Goal: Contribute content: Contribute content

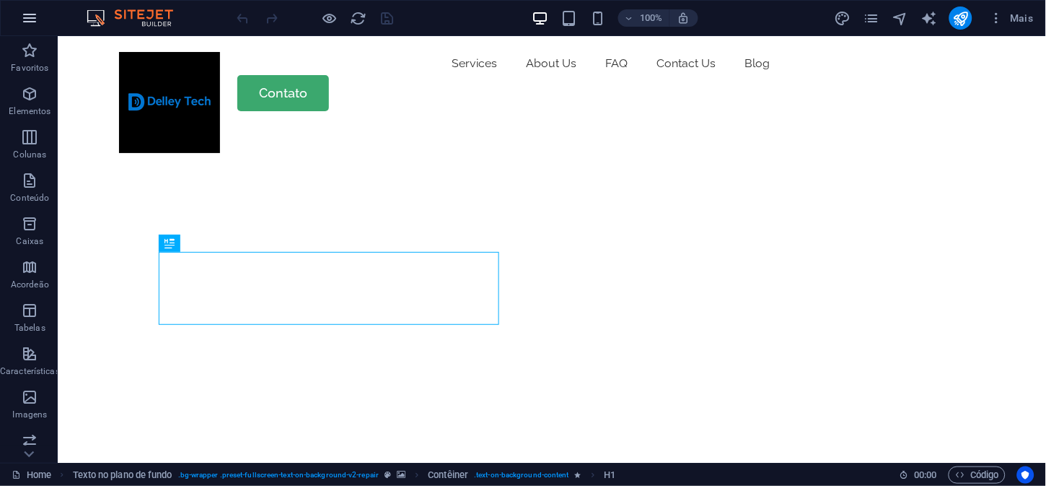
click at [22, 23] on icon "button" at bounding box center [29, 17] width 17 height 17
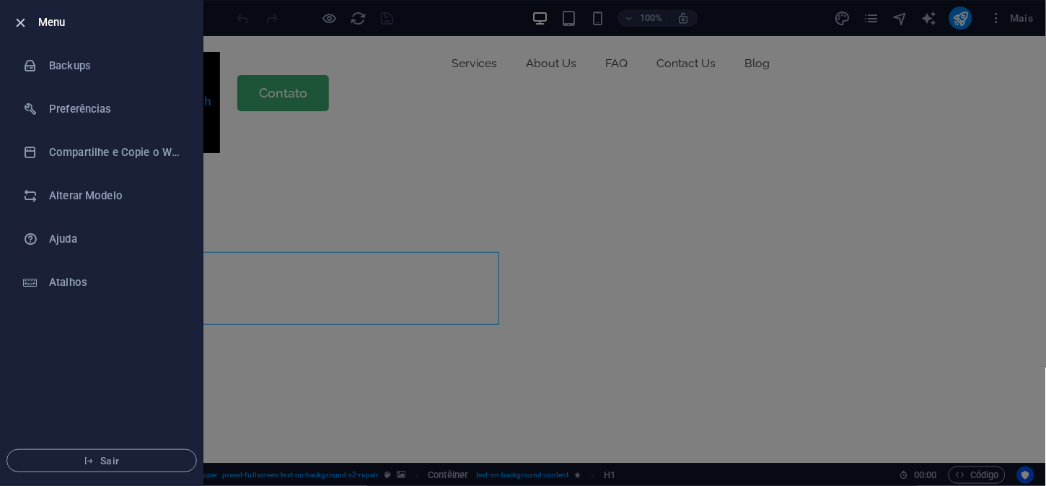
click at [21, 16] on icon "button" at bounding box center [21, 22] width 17 height 17
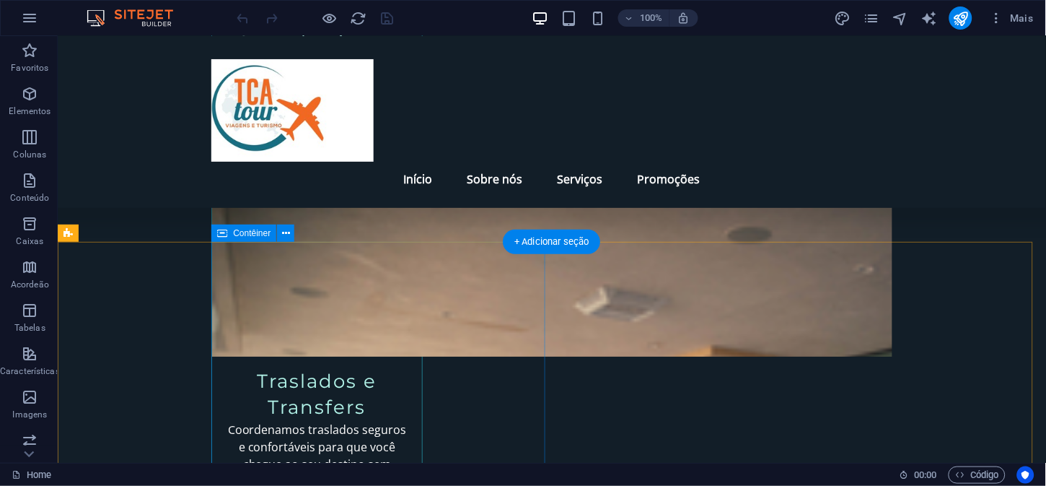
scroll to position [2309, 0]
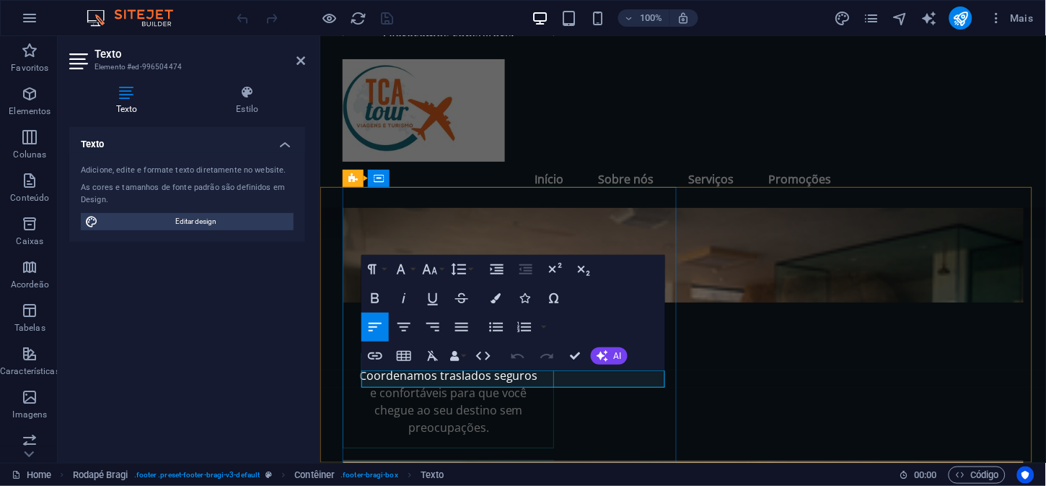
drag, startPoint x: 434, startPoint y: 373, endPoint x: 760, endPoint y: 431, distance: 330.5
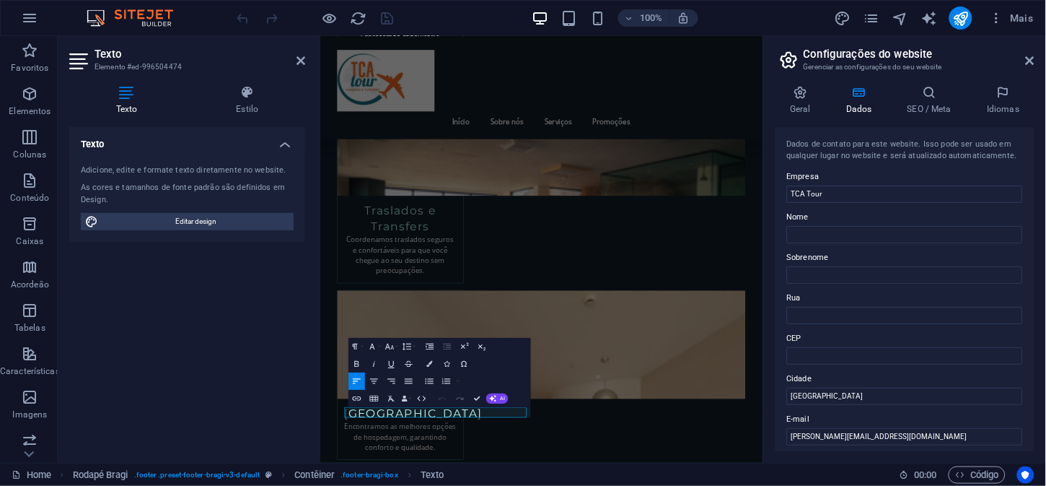
scroll to position [2024, 0]
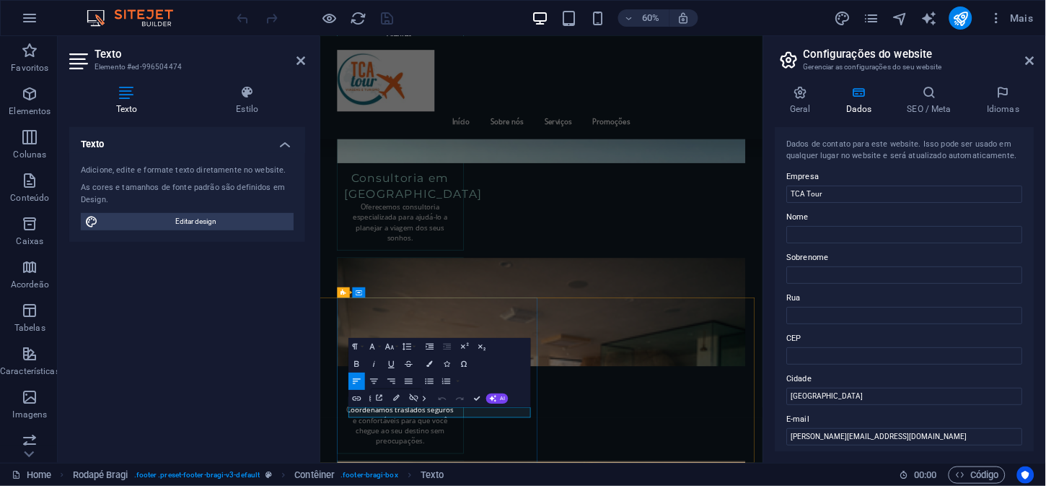
drag, startPoint x: 836, startPoint y: 436, endPoint x: 835, endPoint y: 483, distance: 46.9
click at [836, 436] on input "vanessa@tcatur.com.br" at bounding box center [905, 436] width 236 height 17
type input "vanessa@tcatour.com.br"
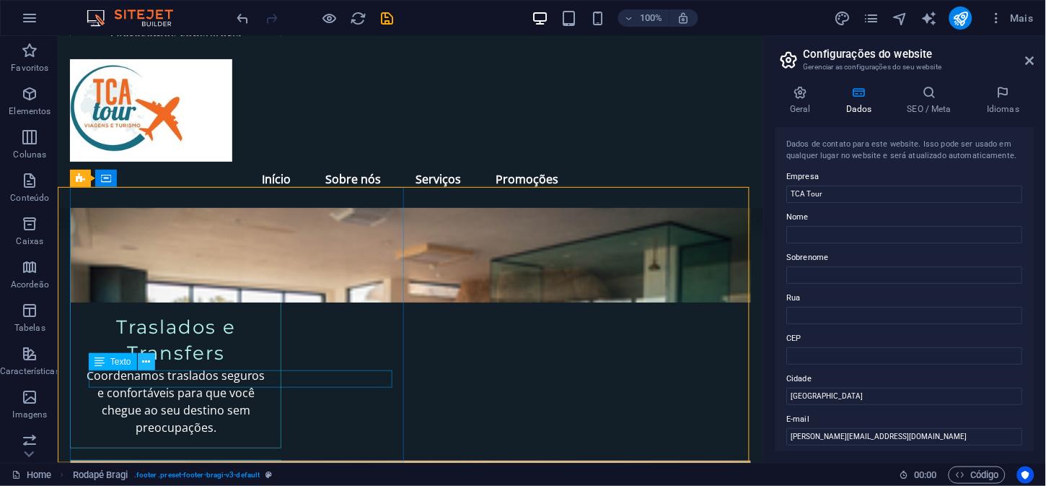
click at [142, 364] on icon at bounding box center [146, 361] width 8 height 15
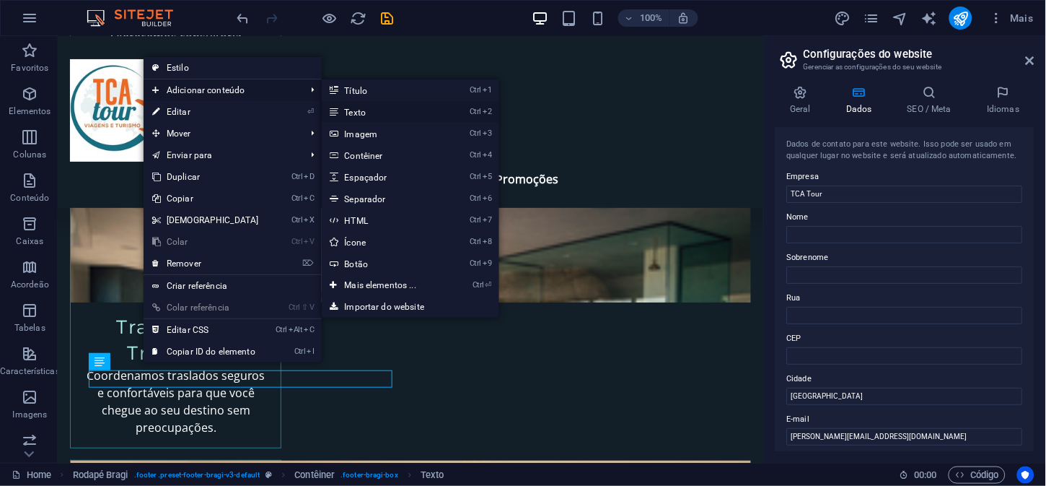
click at [366, 105] on link "Ctrl 2 Texto" at bounding box center [384, 112] width 124 height 22
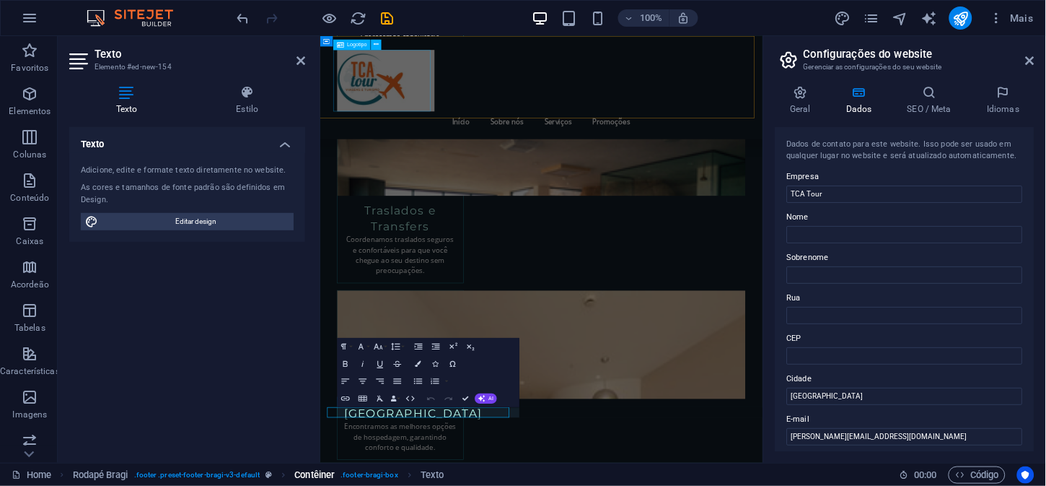
scroll to position [2042, 0]
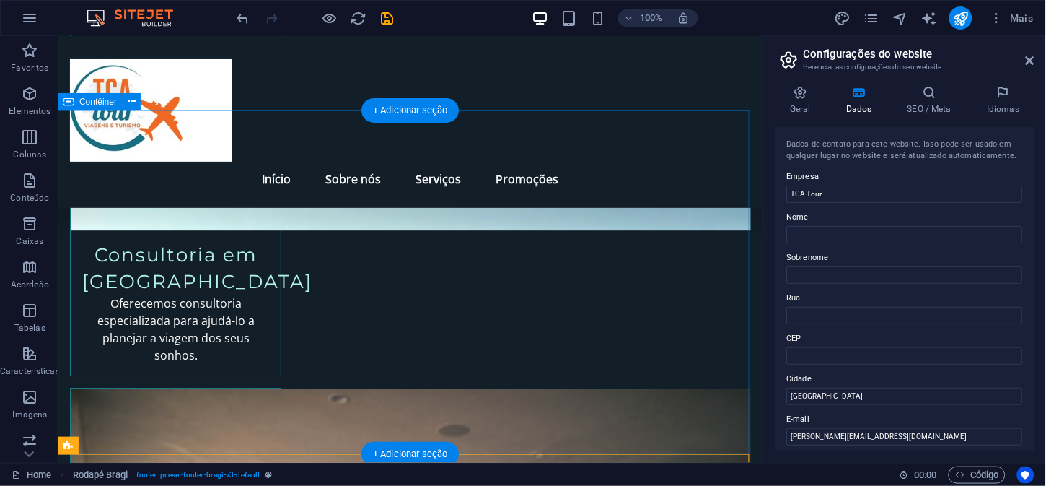
scroll to position [2327, 0]
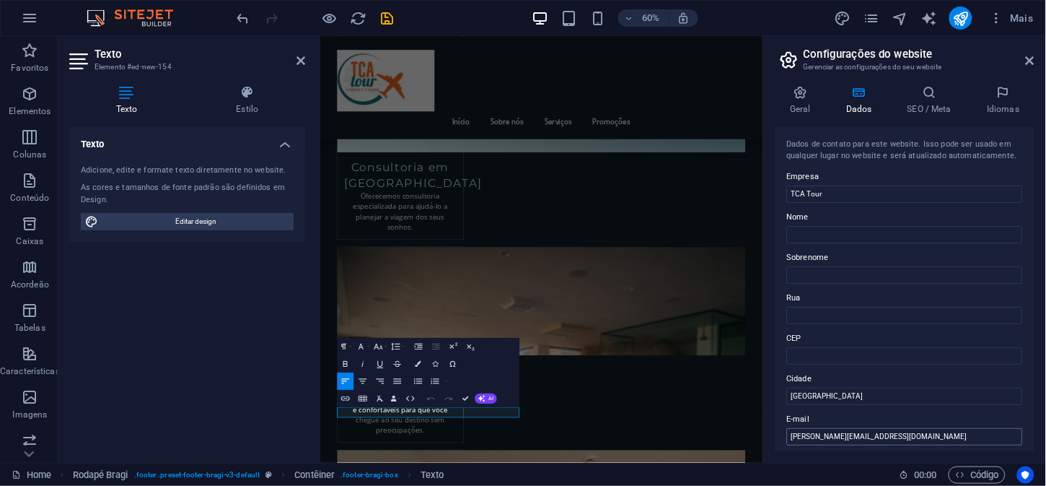
scroll to position [361, 0]
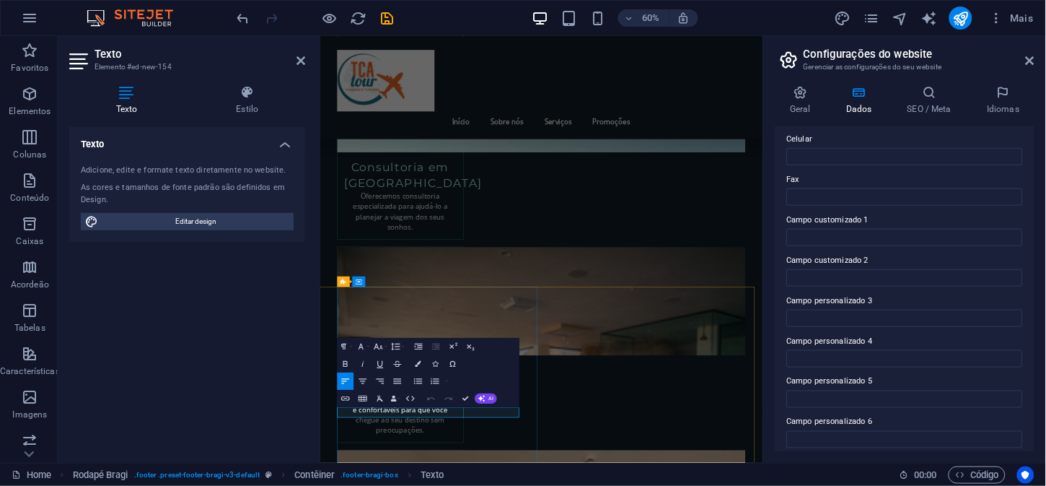
click at [400, 398] on button "Data Bindings" at bounding box center [396, 398] width 12 height 17
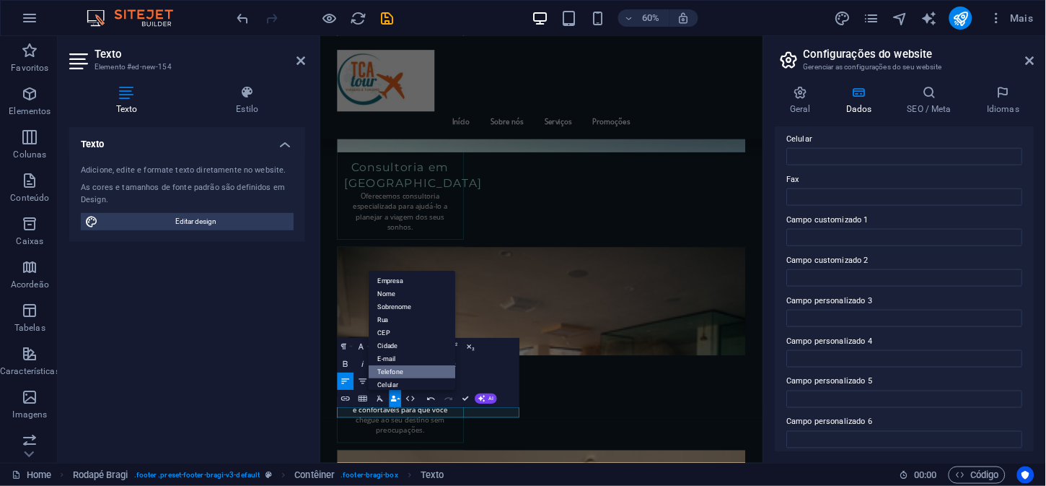
click at [392, 368] on link "Telefone" at bounding box center [412, 371] width 87 height 13
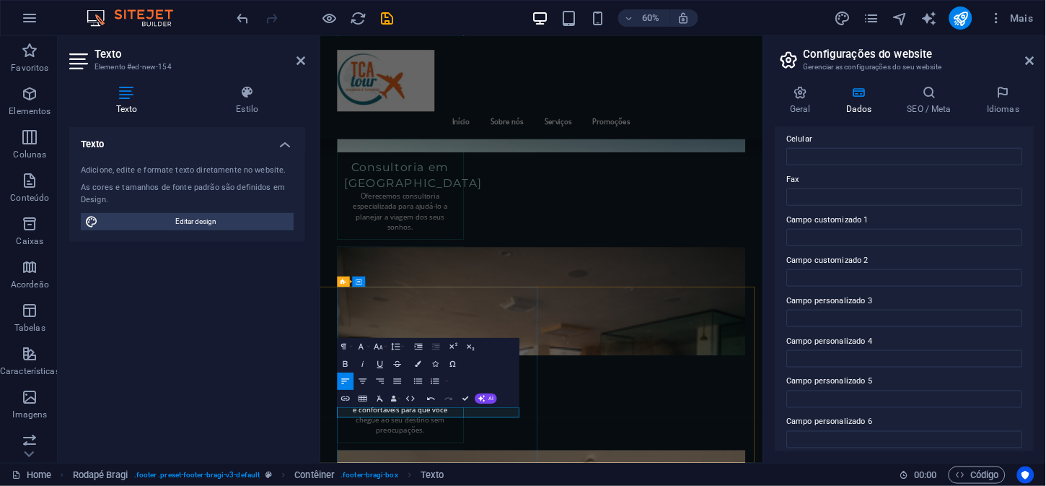
click at [489, 396] on span "AI" at bounding box center [491, 398] width 5 height 5
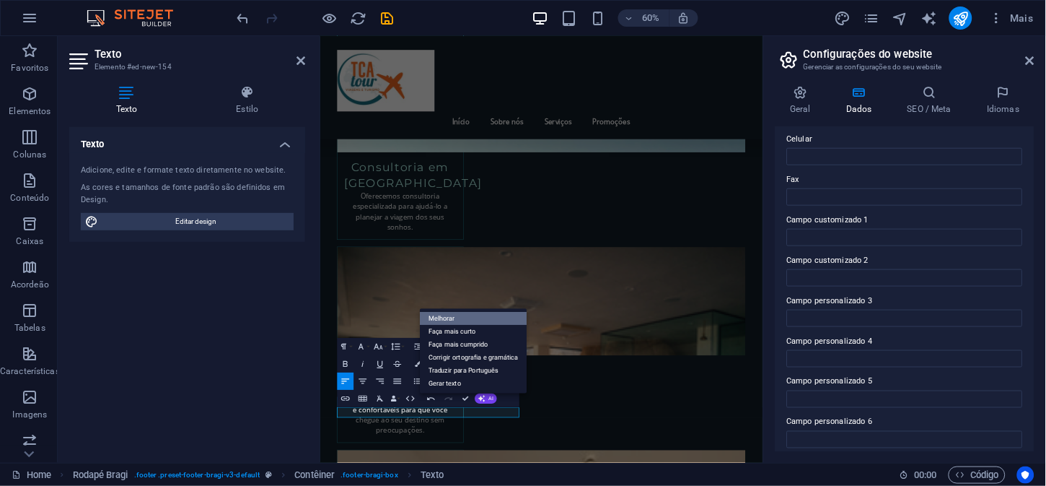
click at [447, 316] on link "Melhorar" at bounding box center [473, 318] width 107 height 13
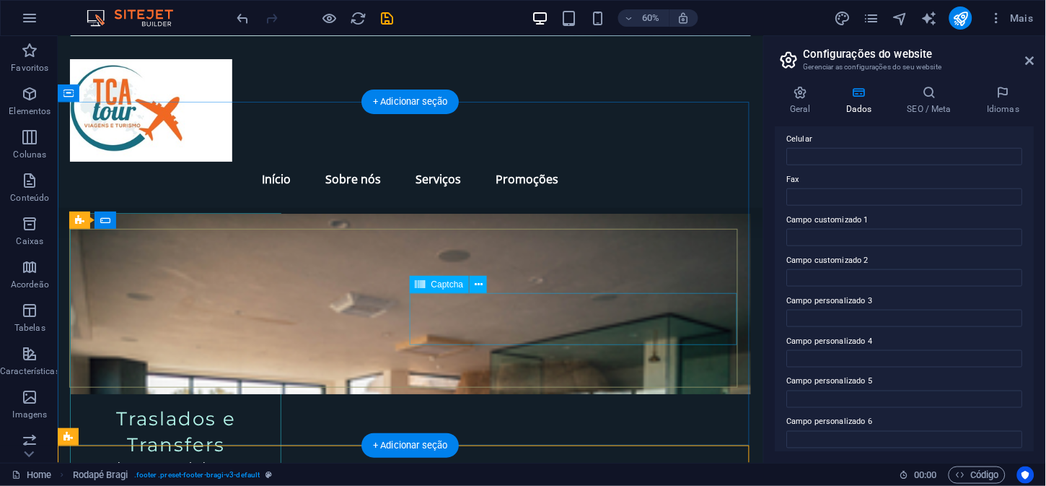
scroll to position [2327, 0]
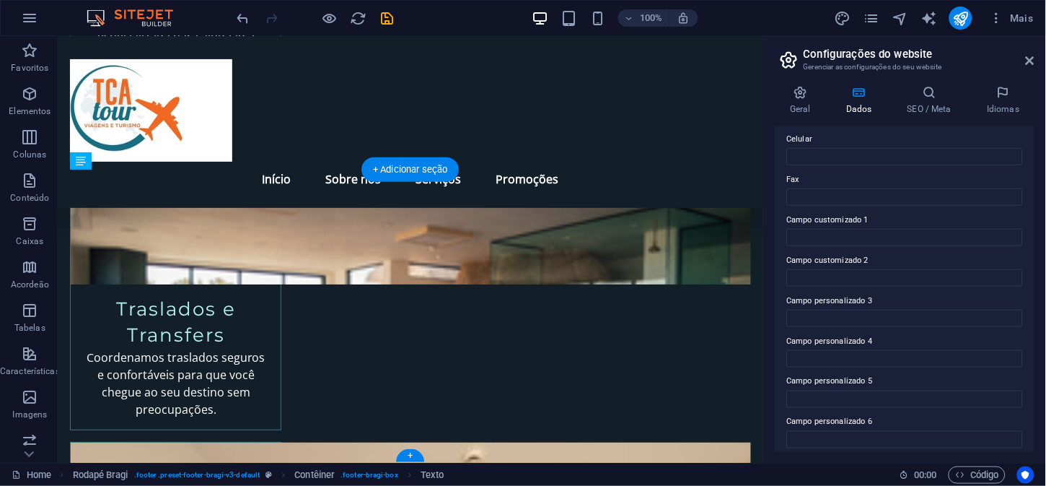
drag, startPoint x: 158, startPoint y: 379, endPoint x: 152, endPoint y: 356, distance: 23.1
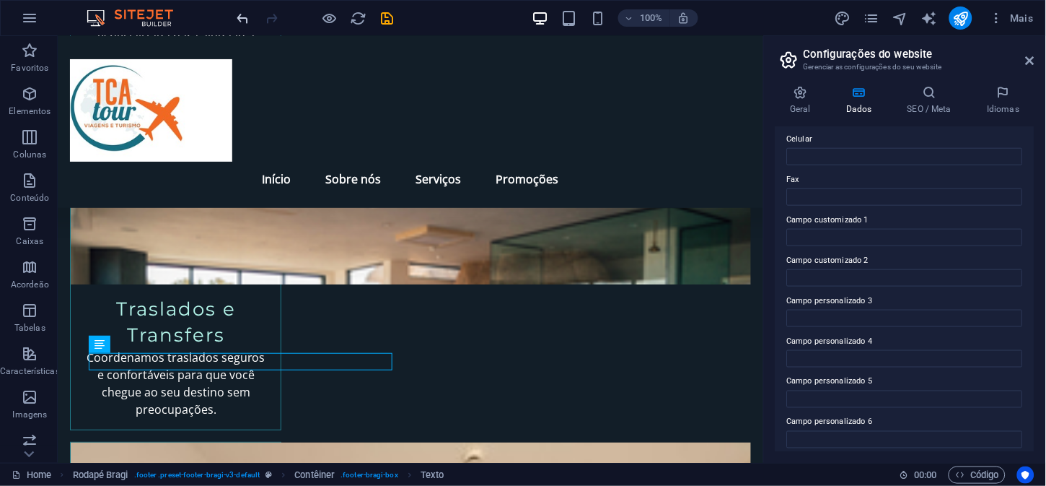
click at [249, 19] on icon "undo" at bounding box center [243, 18] width 17 height 17
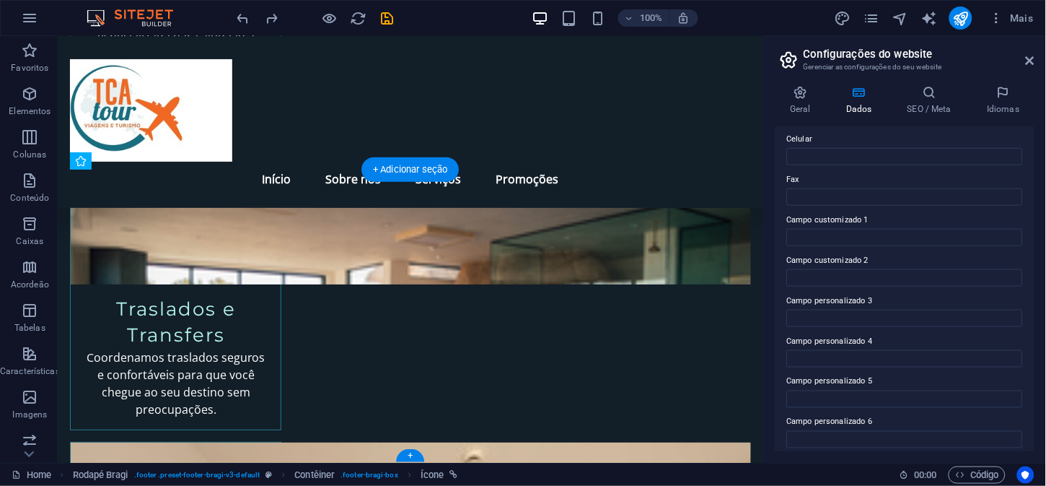
drag, startPoint x: 73, startPoint y: 361, endPoint x: 74, endPoint y: 377, distance: 15.2
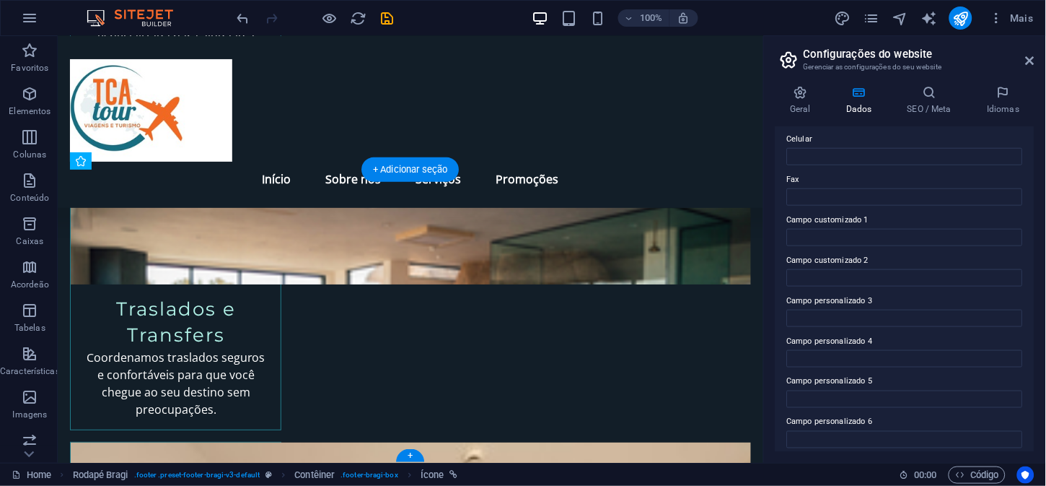
drag, startPoint x: 78, startPoint y: 359, endPoint x: 79, endPoint y: 375, distance: 16.7
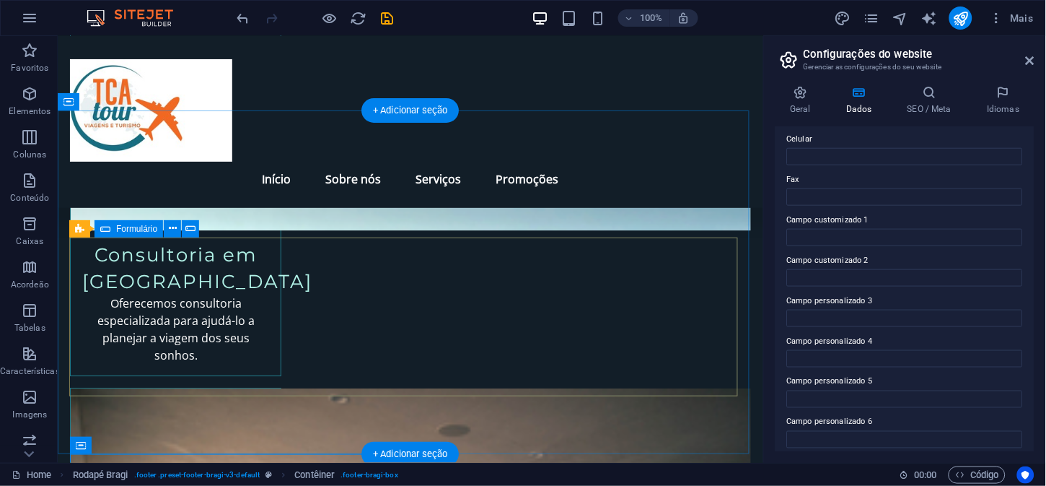
scroll to position [2327, 0]
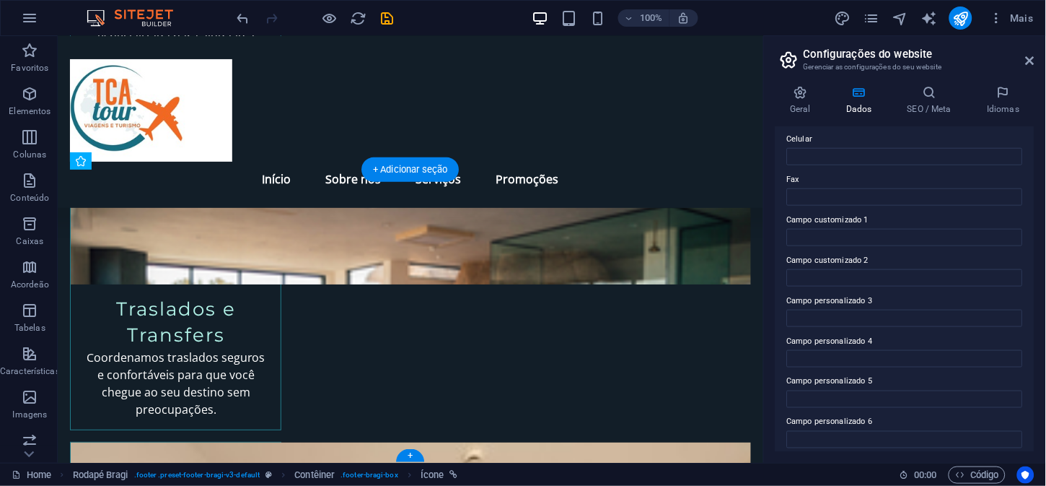
drag, startPoint x: 378, startPoint y: 358, endPoint x: 81, endPoint y: 372, distance: 297.6
drag, startPoint x: 381, startPoint y: 378, endPoint x: 67, endPoint y: 378, distance: 313.8
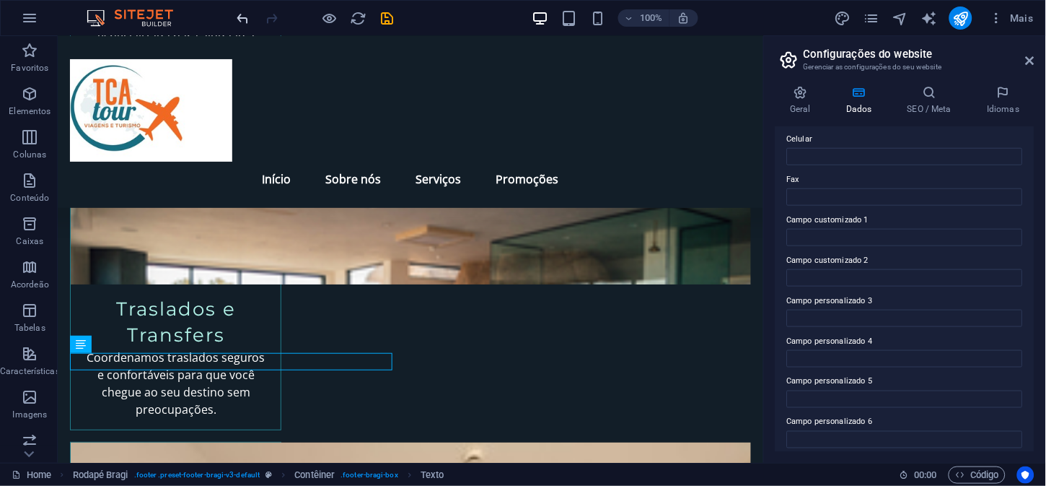
click at [238, 16] on icon "undo" at bounding box center [243, 18] width 17 height 17
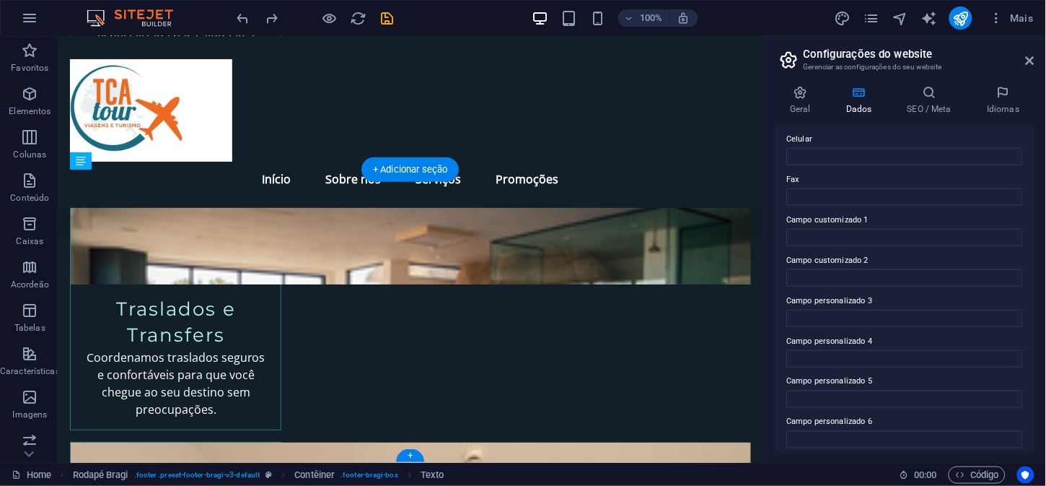
drag, startPoint x: 341, startPoint y: 376, endPoint x: 338, endPoint y: 337, distance: 39.1
drag, startPoint x: 377, startPoint y: 361, endPoint x: 373, endPoint y: 374, distance: 14.4
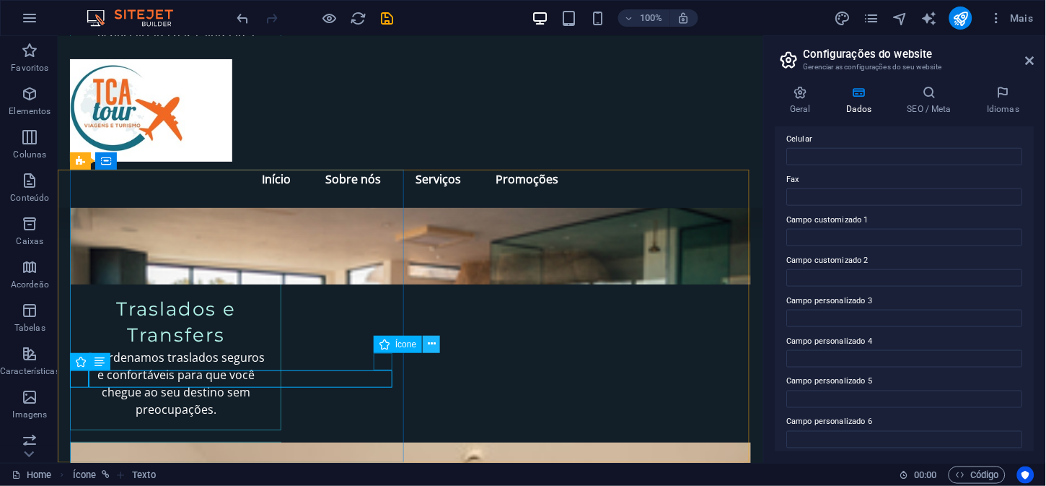
click at [431, 346] on icon at bounding box center [432, 343] width 8 height 15
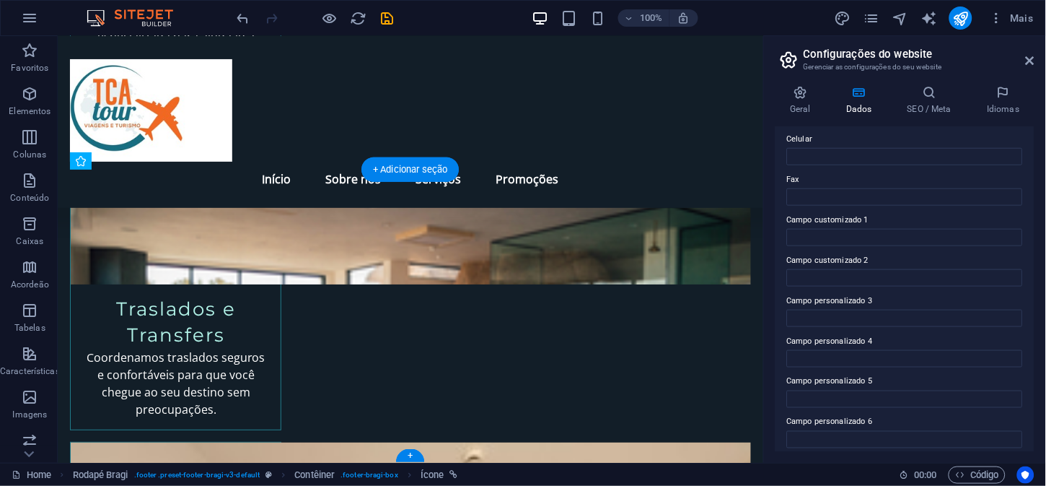
drag, startPoint x: 380, startPoint y: 364, endPoint x: 240, endPoint y: 361, distance: 140.0
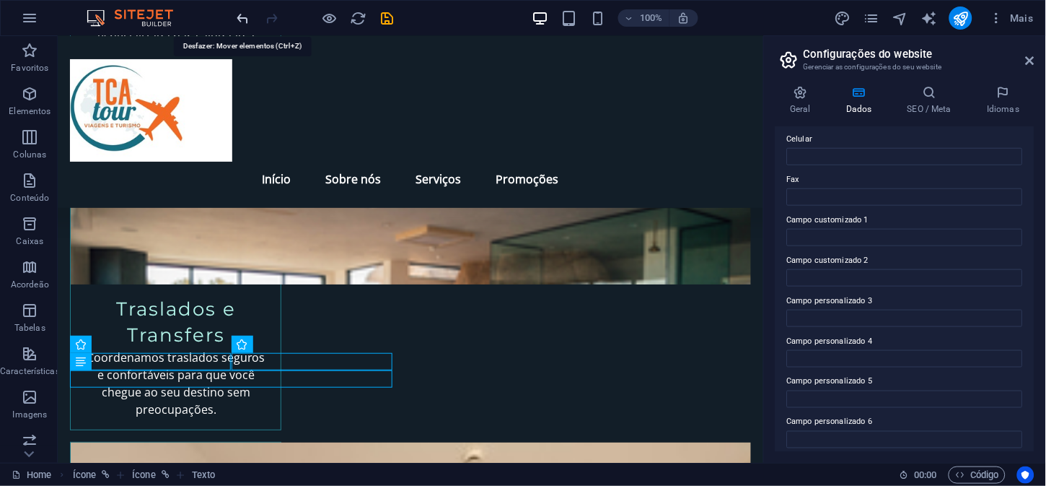
click at [246, 12] on icon "undo" at bounding box center [243, 18] width 17 height 17
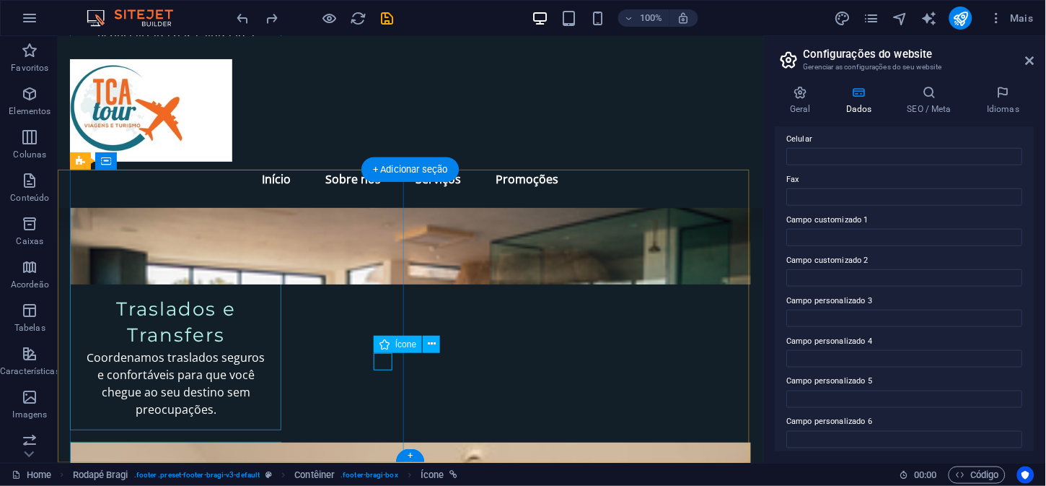
click at [431, 346] on icon at bounding box center [432, 343] width 8 height 15
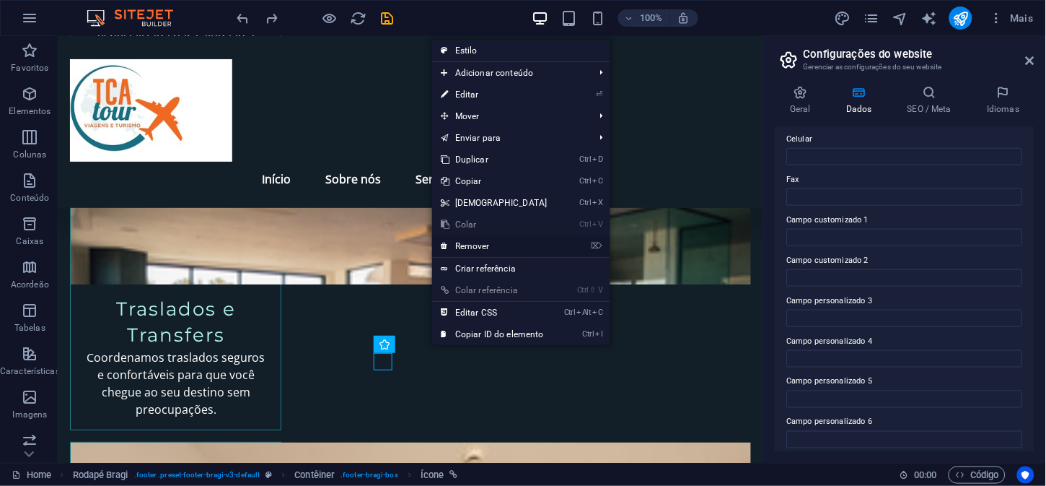
click at [461, 246] on link "⌦ Remover" at bounding box center [494, 246] width 124 height 22
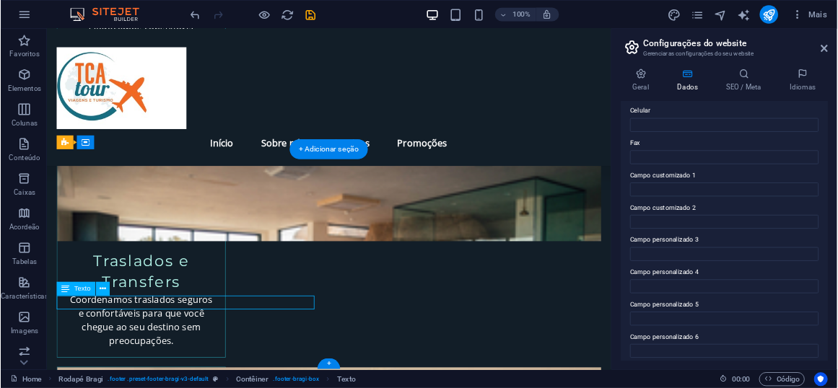
scroll to position [2024, 0]
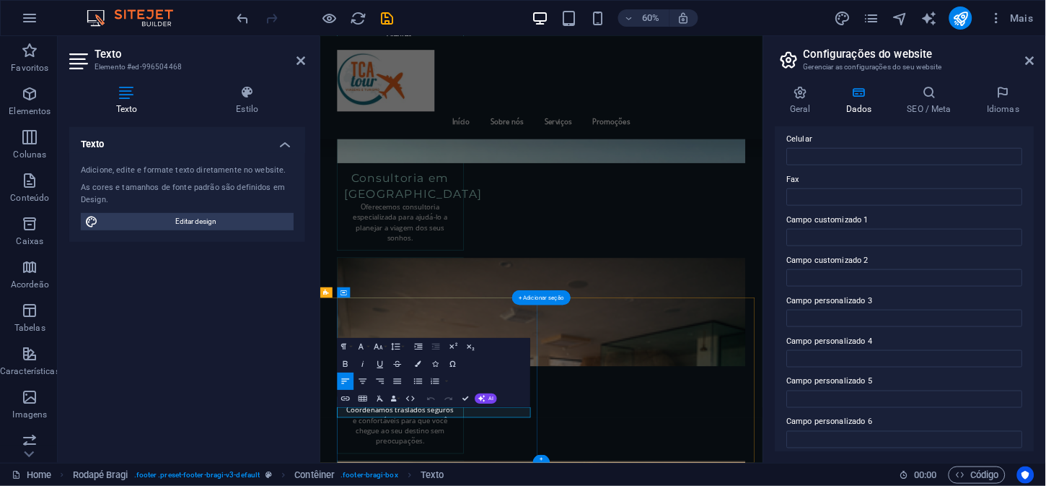
click at [439, 363] on icon "button" at bounding box center [436, 364] width 6 height 6
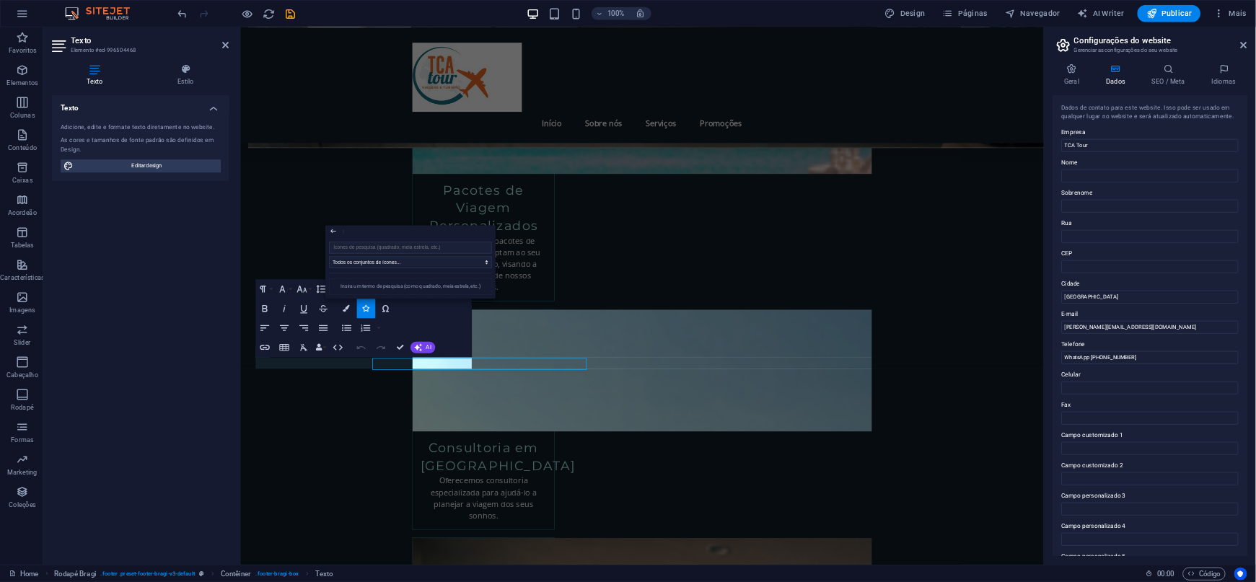
scroll to position [2156, 0]
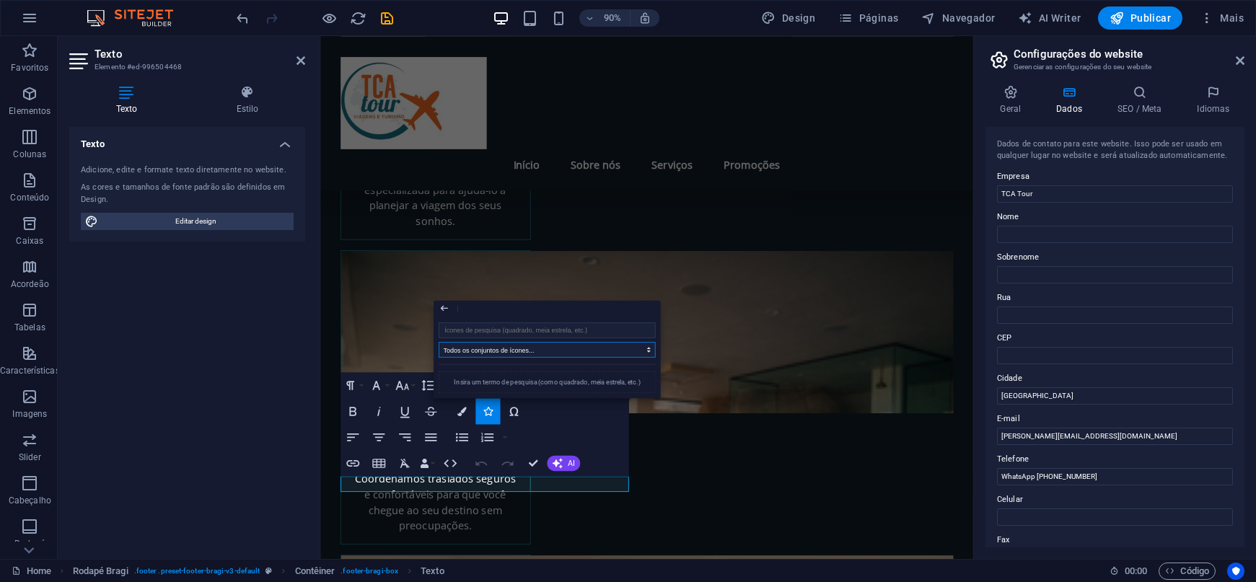
click at [570, 351] on select "Todos os conjuntos de ícones... IcoFont Ionicons FontAwesome Brands FontAwesome…" at bounding box center [547, 350] width 217 height 16
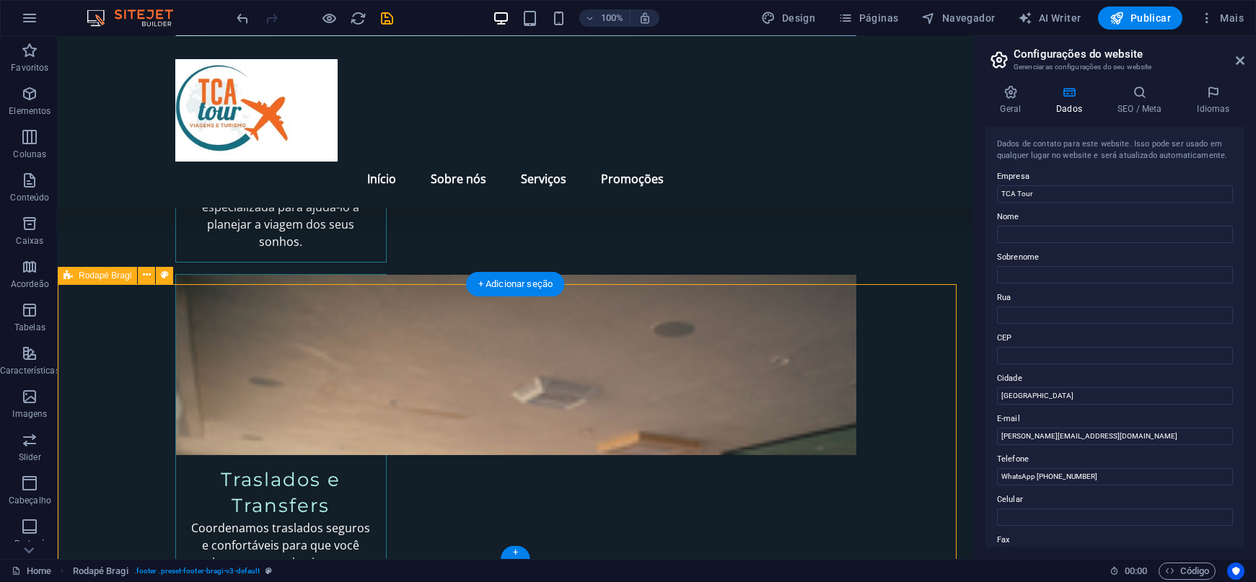
scroll to position [2214, 0]
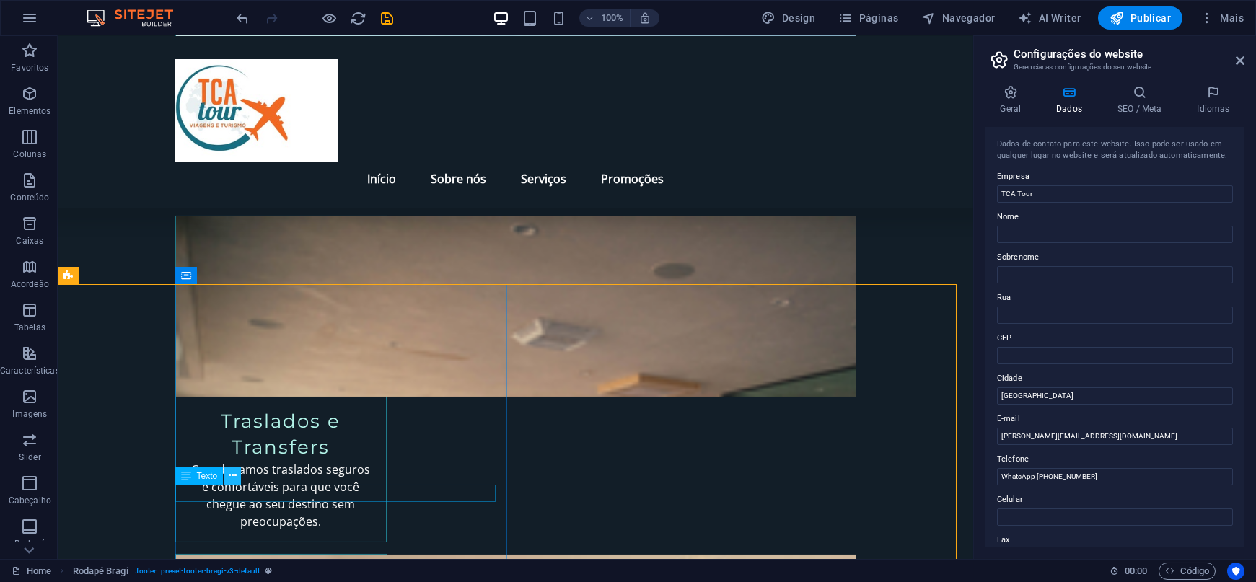
click at [229, 476] on icon at bounding box center [233, 475] width 8 height 15
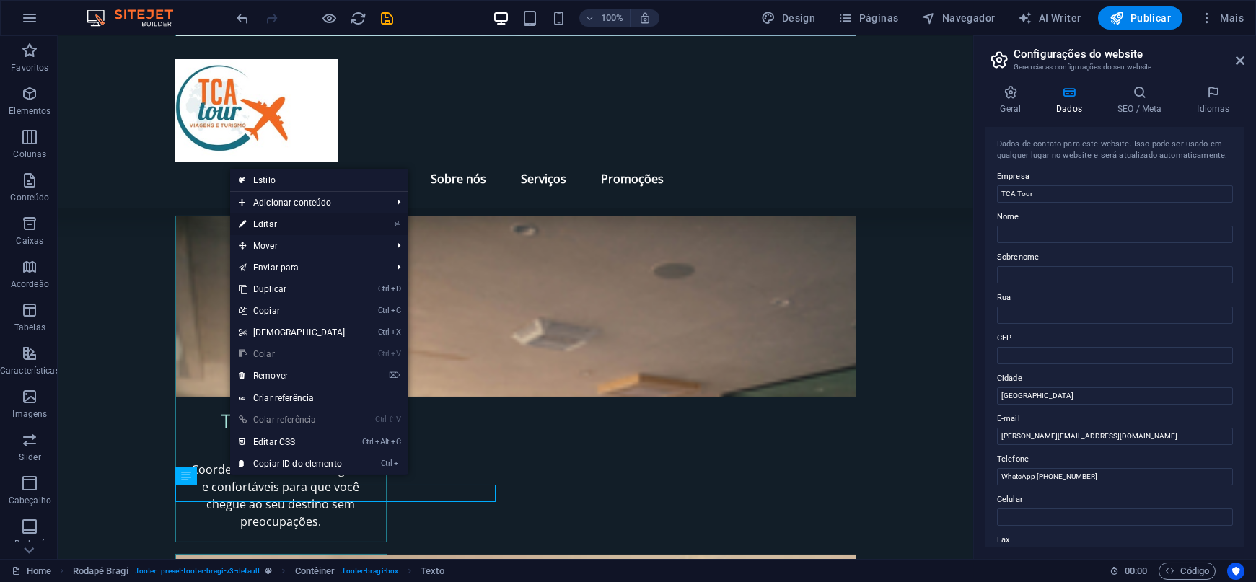
click at [267, 229] on link "⏎ Editar" at bounding box center [292, 225] width 124 height 22
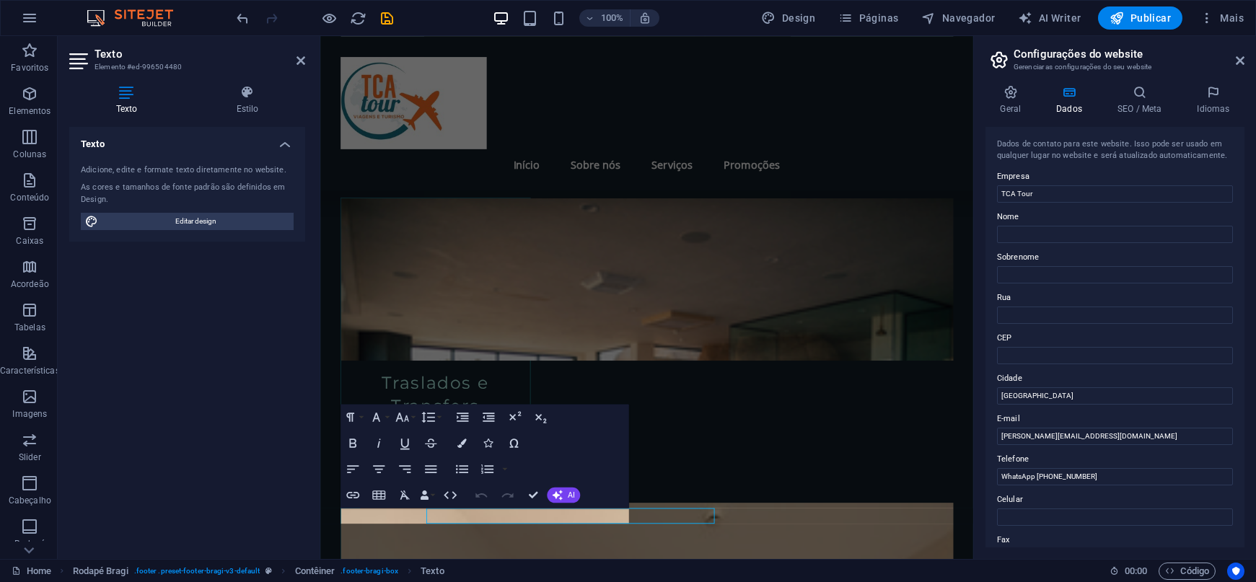
scroll to position [2156, 0]
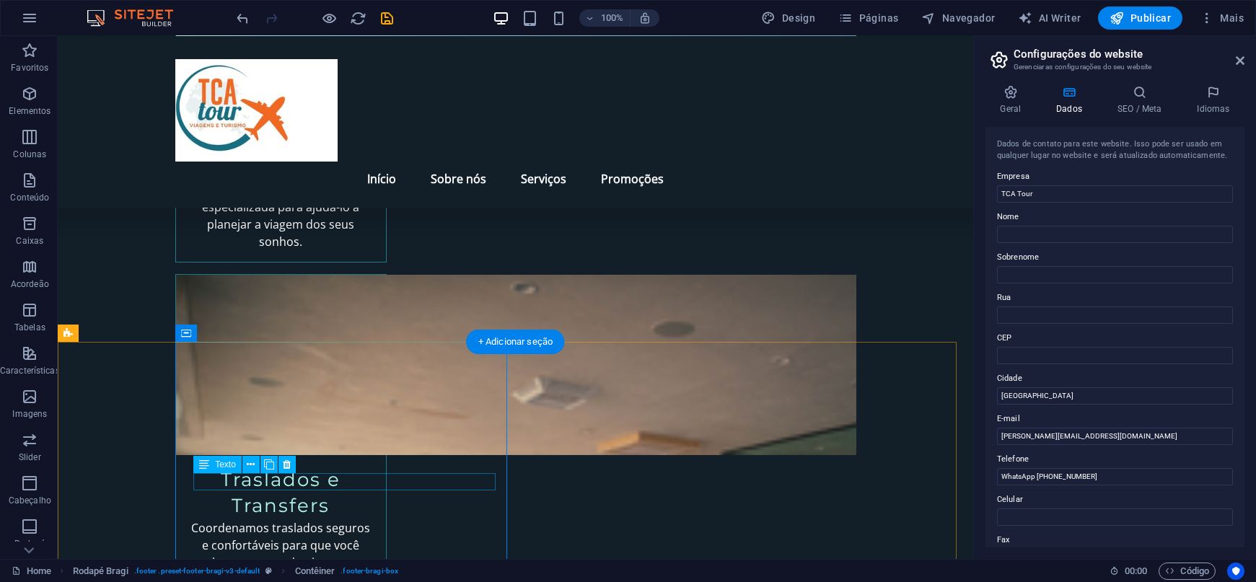
scroll to position [2214, 0]
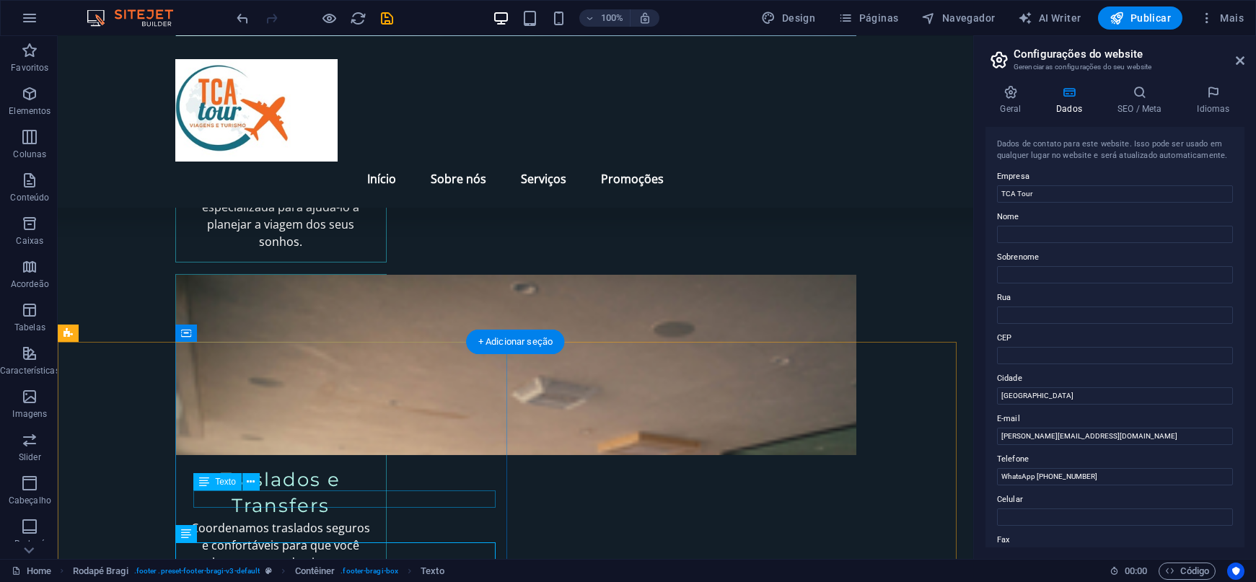
scroll to position [2214, 0]
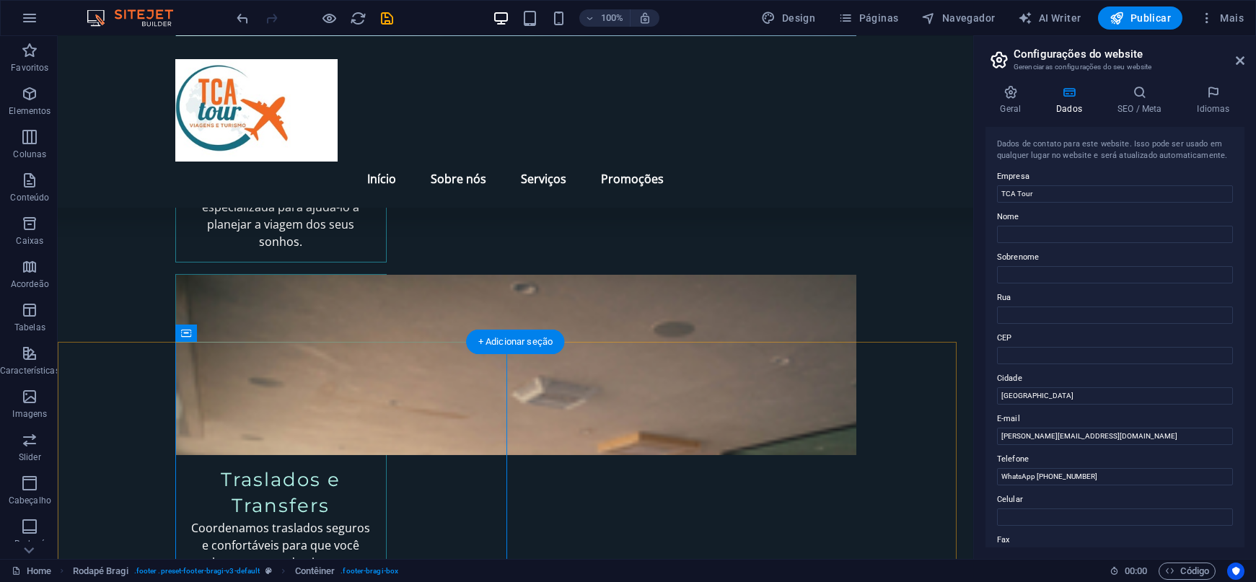
scroll to position [2214, 0]
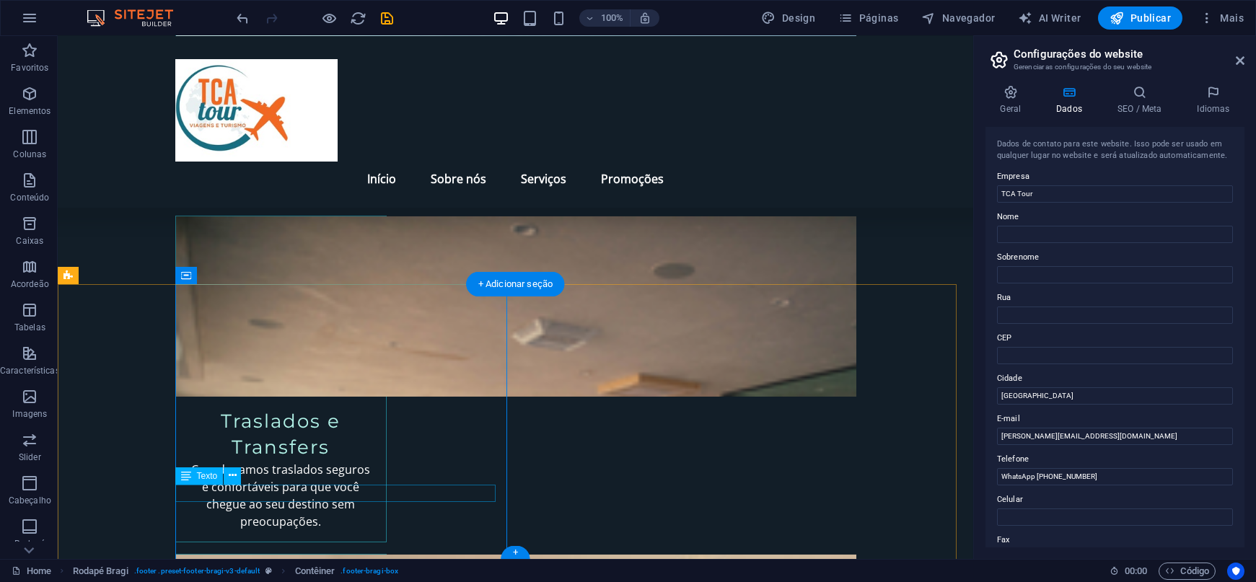
click at [236, 478] on icon at bounding box center [233, 475] width 8 height 15
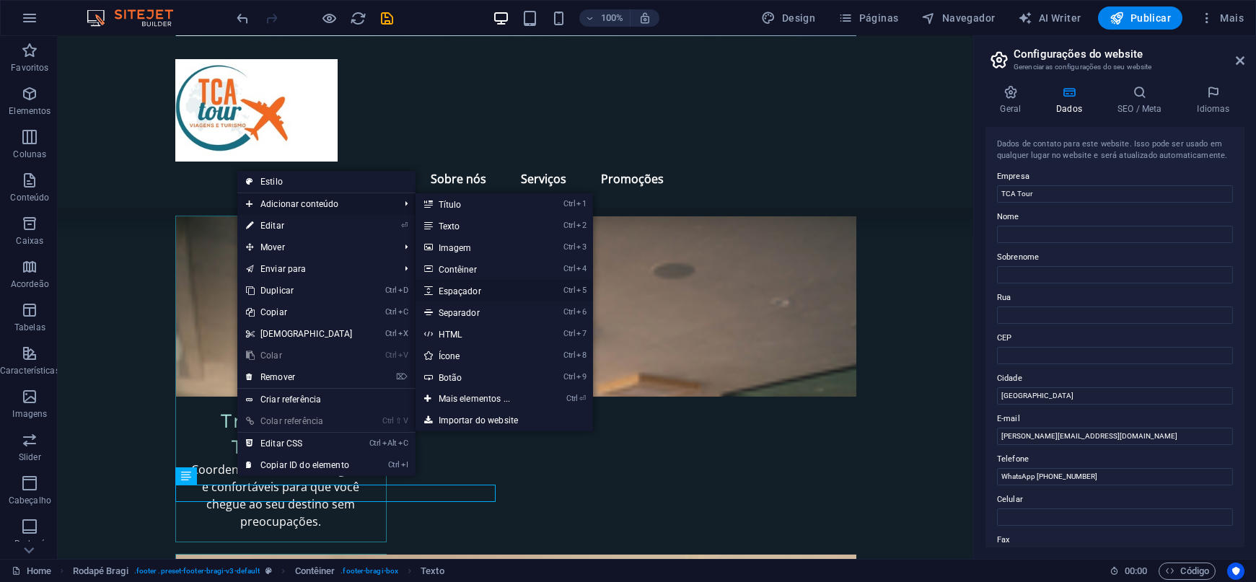
click at [447, 291] on link "Ctrl 5 Espaçador" at bounding box center [478, 291] width 124 height 22
select select "px"
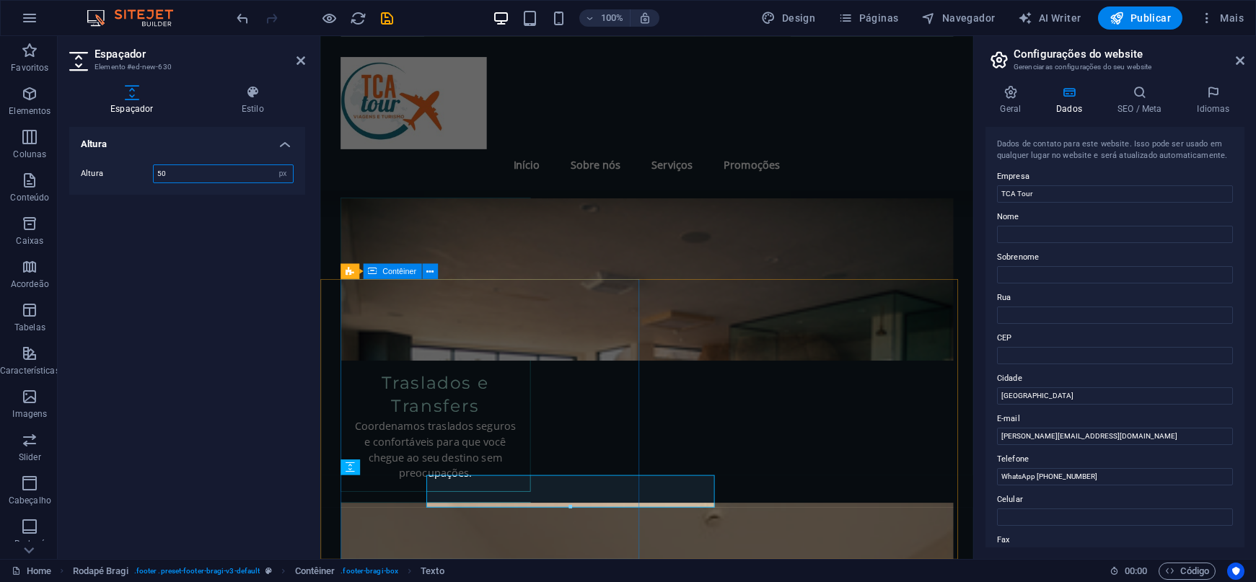
scroll to position [2192, 0]
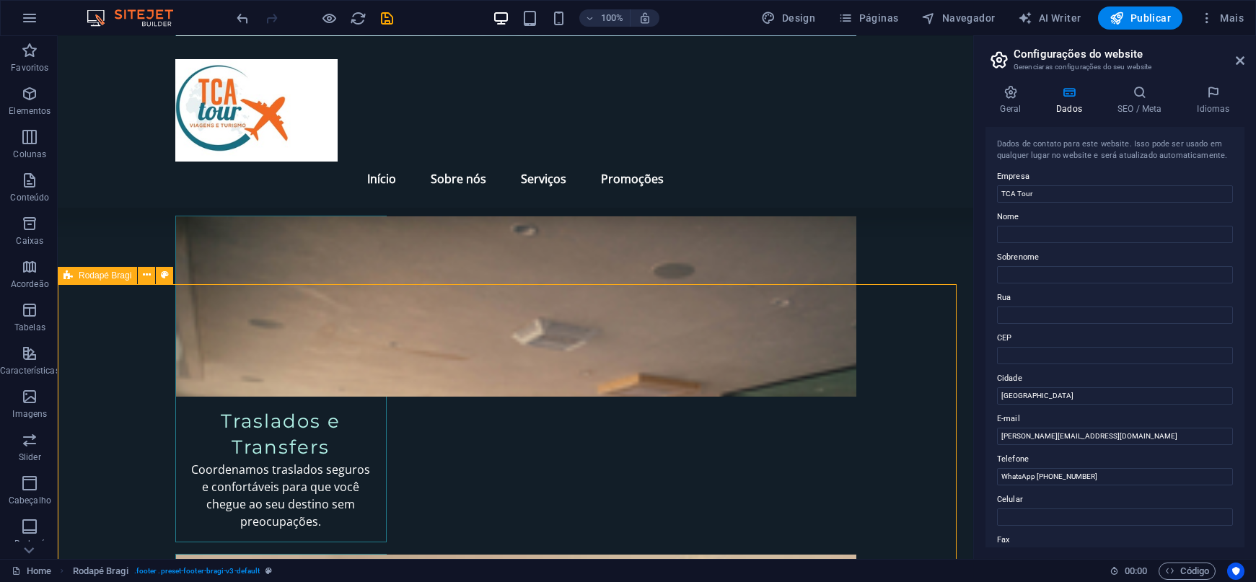
scroll to position [2250, 0]
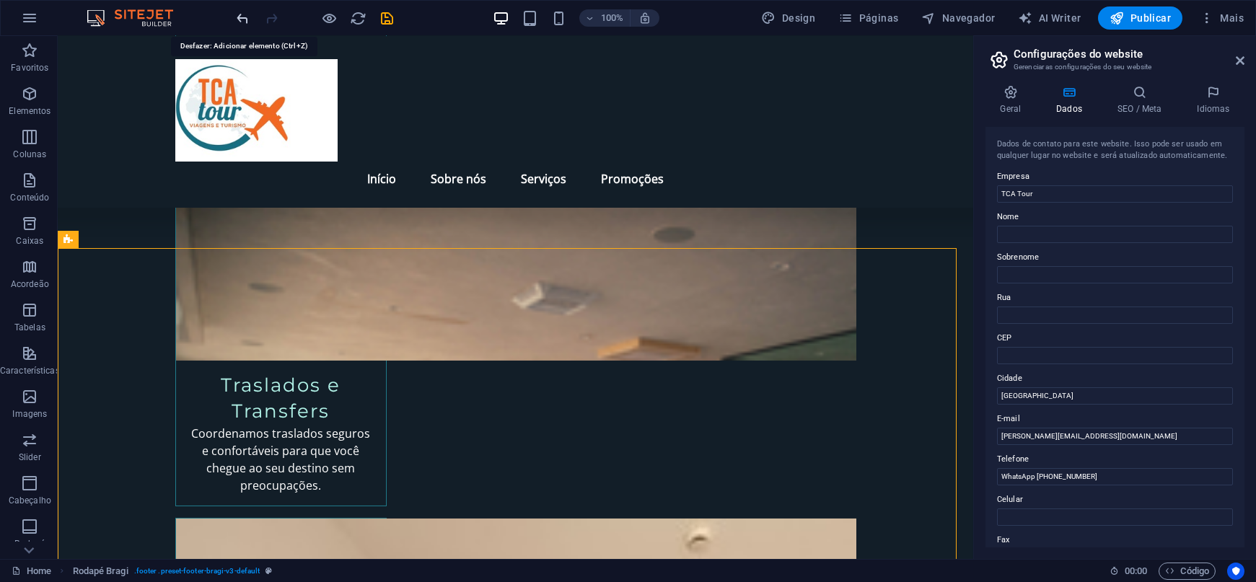
click at [243, 14] on icon "undo" at bounding box center [243, 18] width 17 height 17
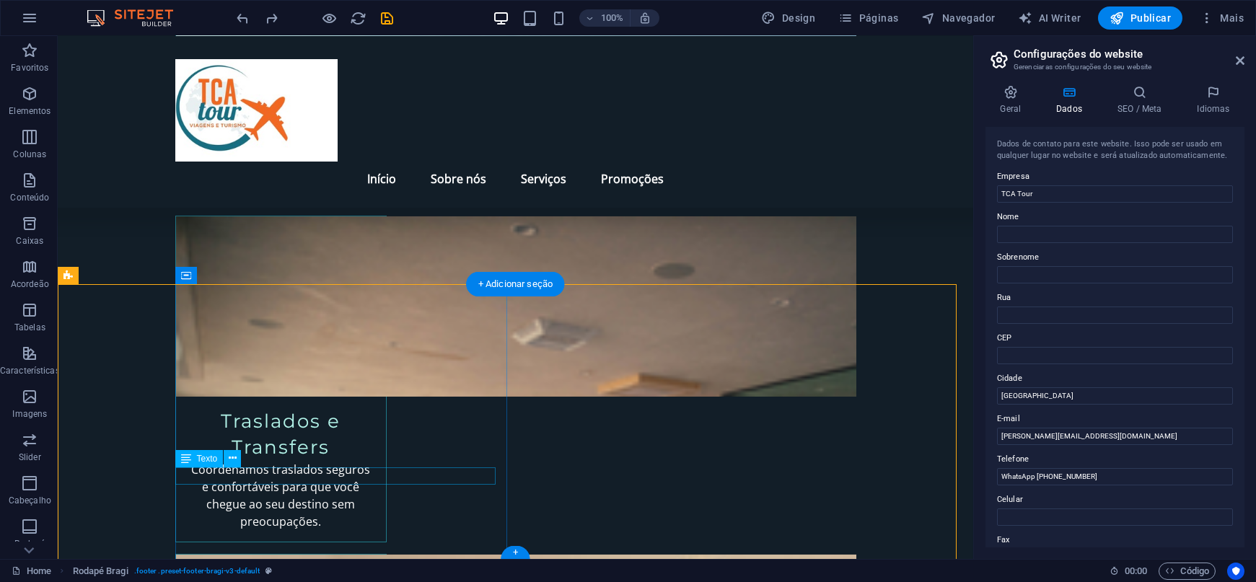
click at [232, 462] on icon at bounding box center [233, 458] width 8 height 15
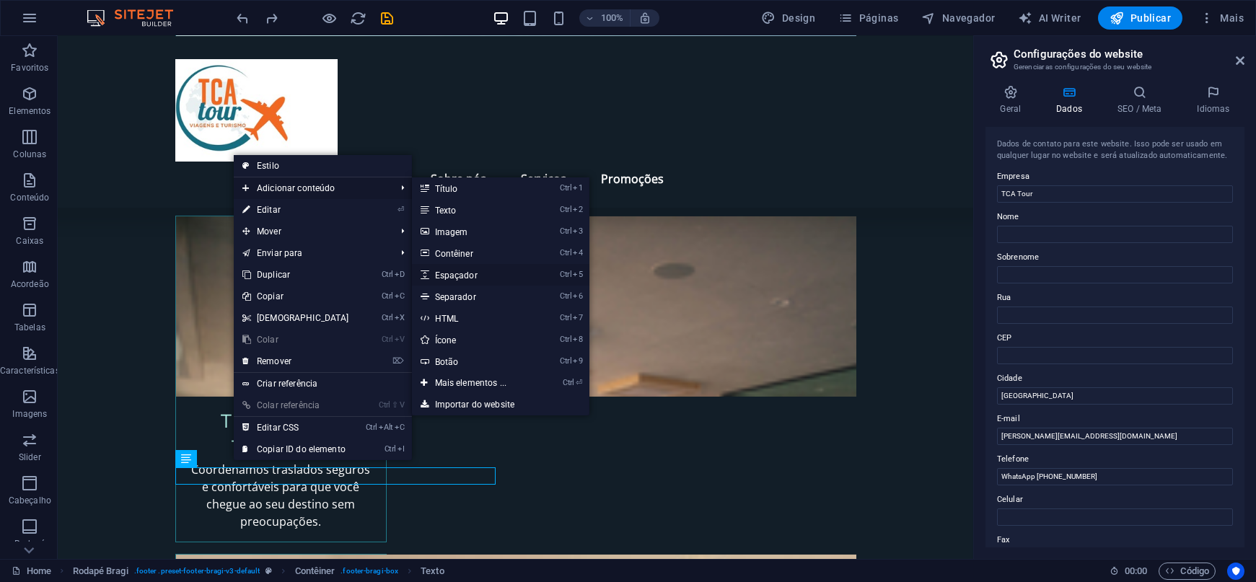
click at [455, 273] on link "Ctrl 5 Espaçador" at bounding box center [474, 275] width 124 height 22
select select "px"
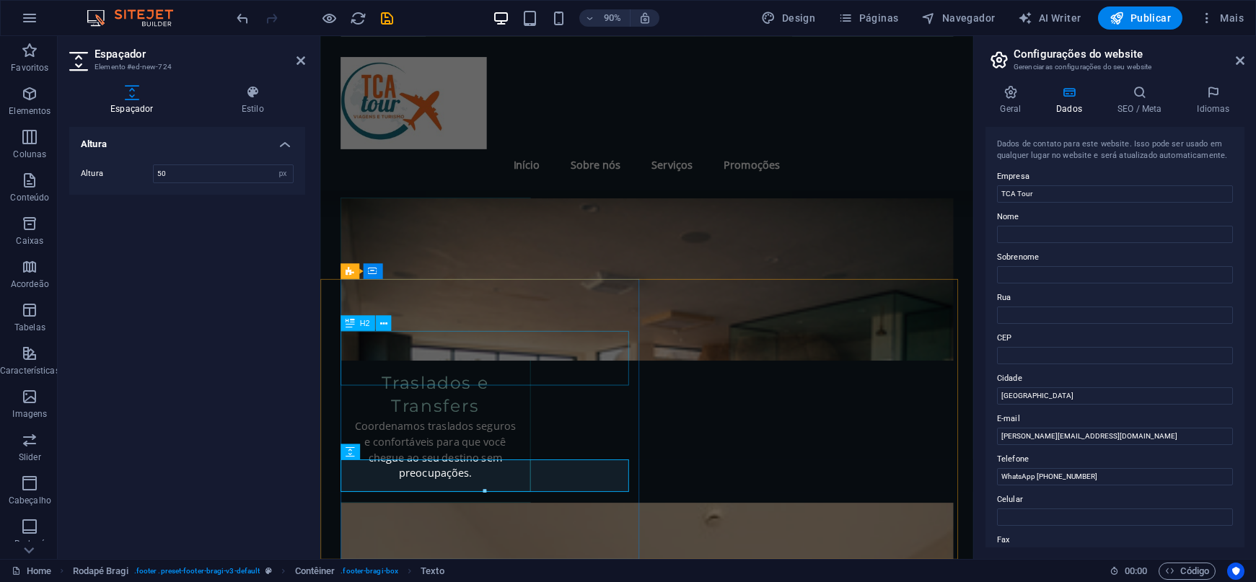
scroll to position [2192, 0]
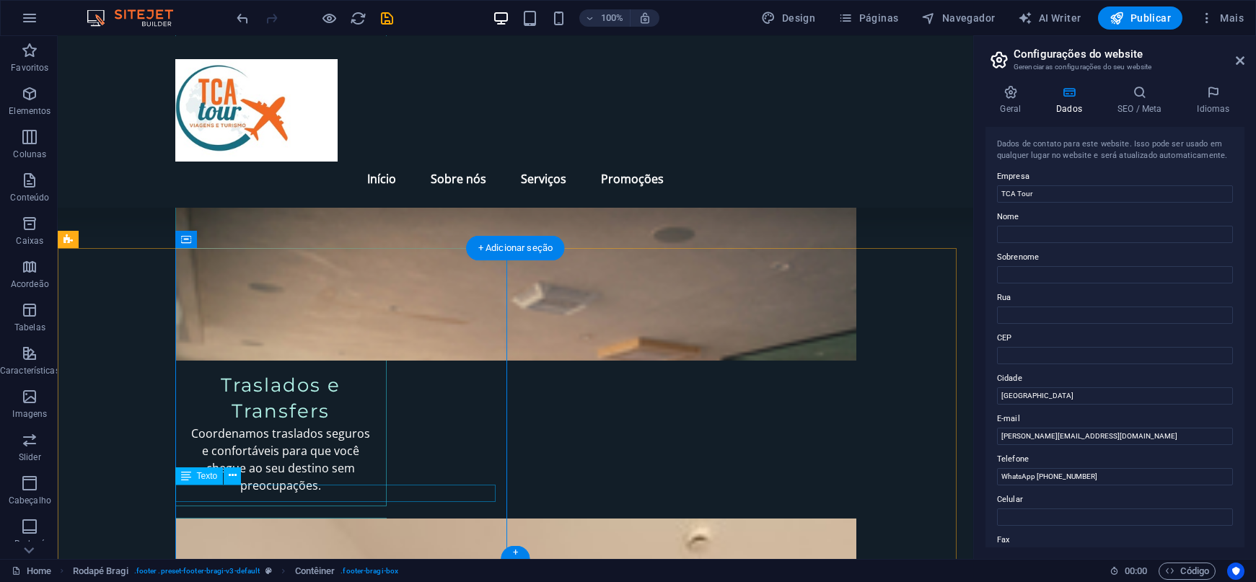
drag, startPoint x: 390, startPoint y: 499, endPoint x: 448, endPoint y: 535, distance: 68.3
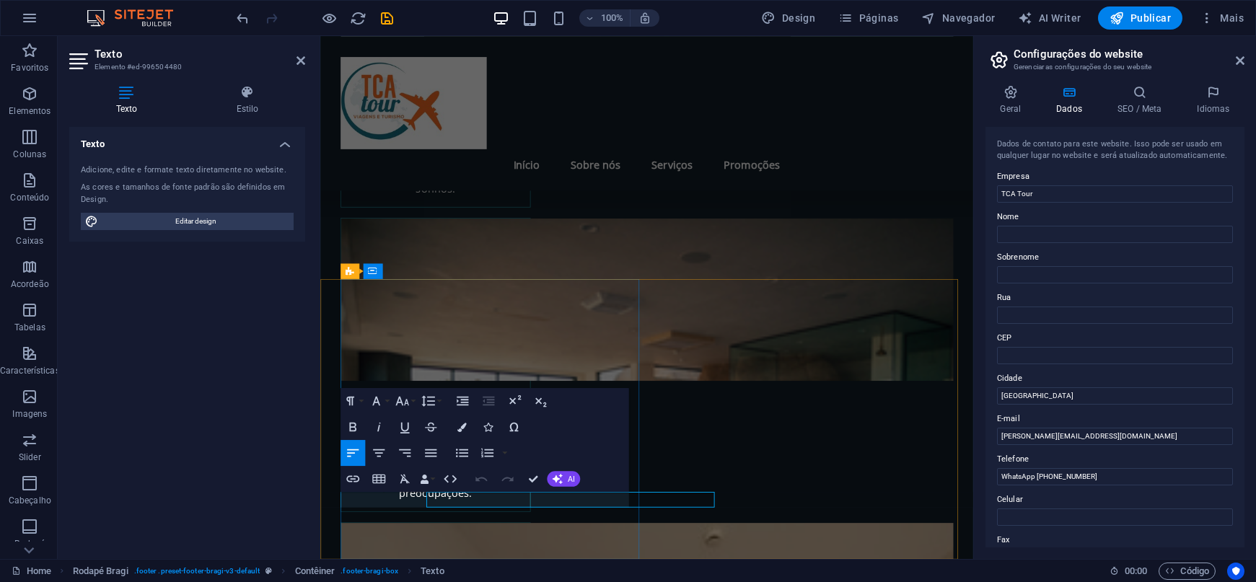
click at [354, 421] on icon "button" at bounding box center [353, 427] width 16 height 16
click at [390, 400] on button "Font Family" at bounding box center [378, 401] width 25 height 26
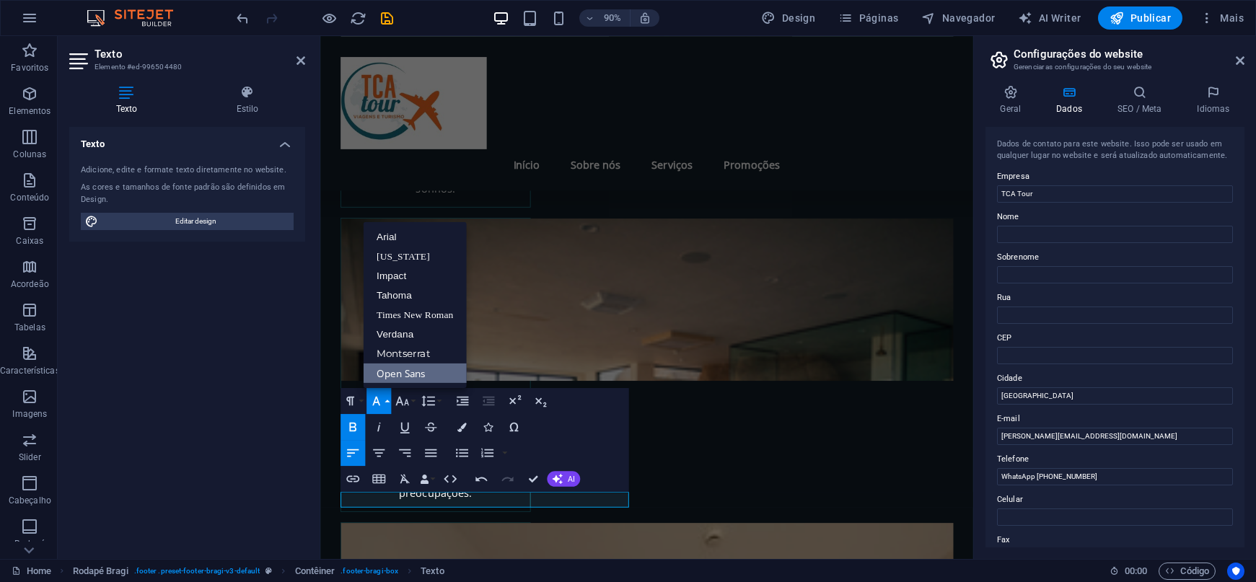
scroll to position [0, 0]
click at [390, 400] on button "Font Family" at bounding box center [378, 401] width 25 height 26
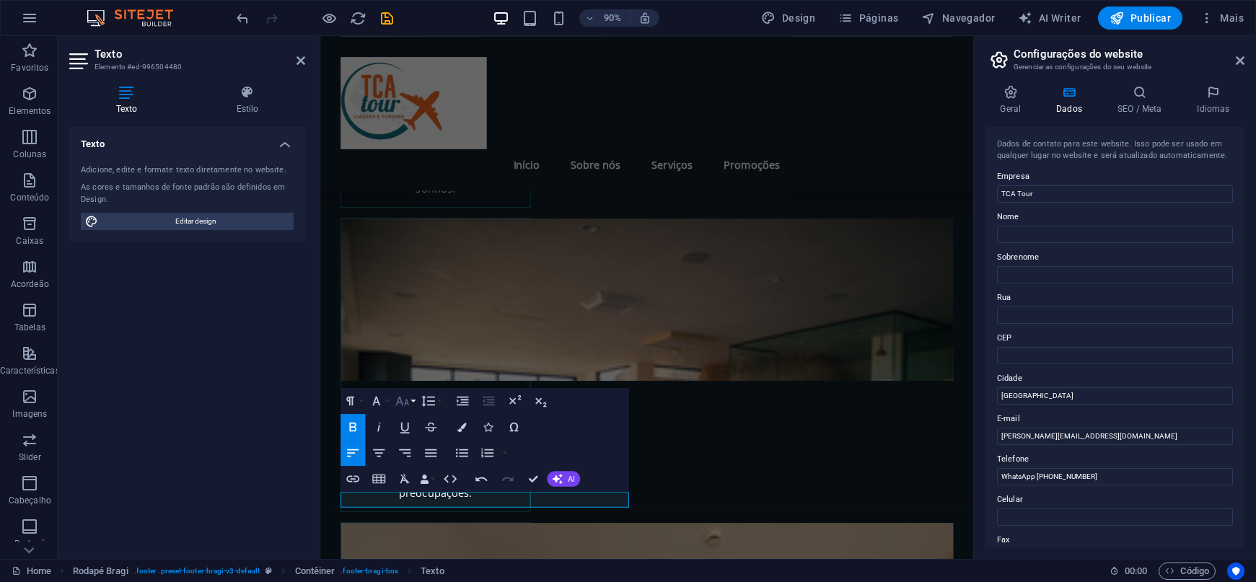
click at [410, 403] on button "Font Size" at bounding box center [404, 401] width 25 height 26
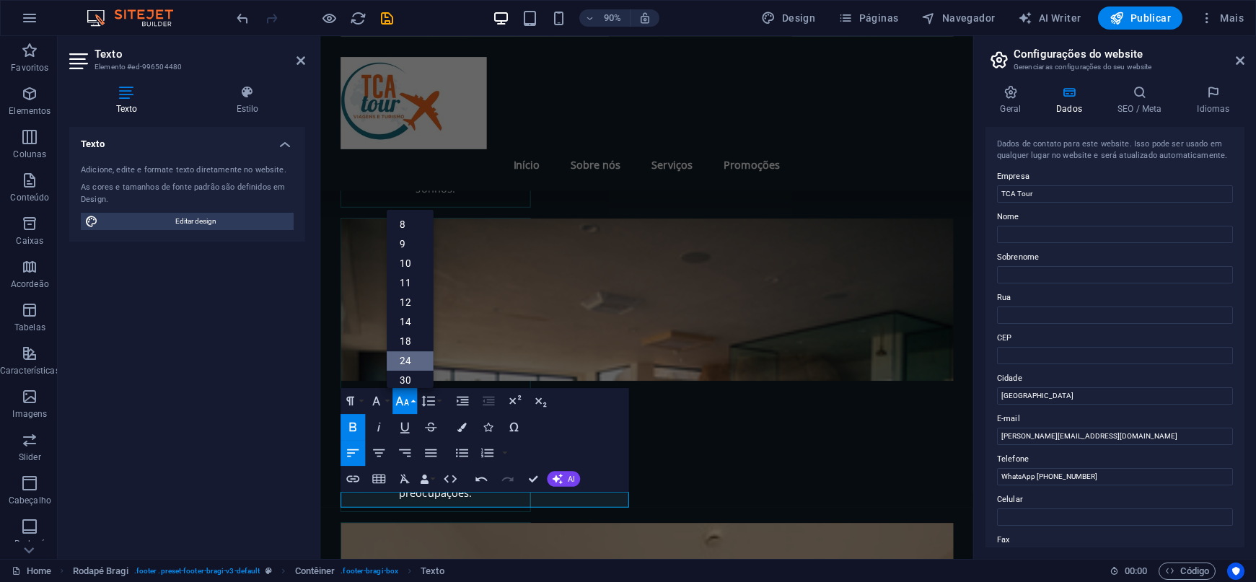
click at [406, 363] on link "24" at bounding box center [410, 360] width 47 height 19
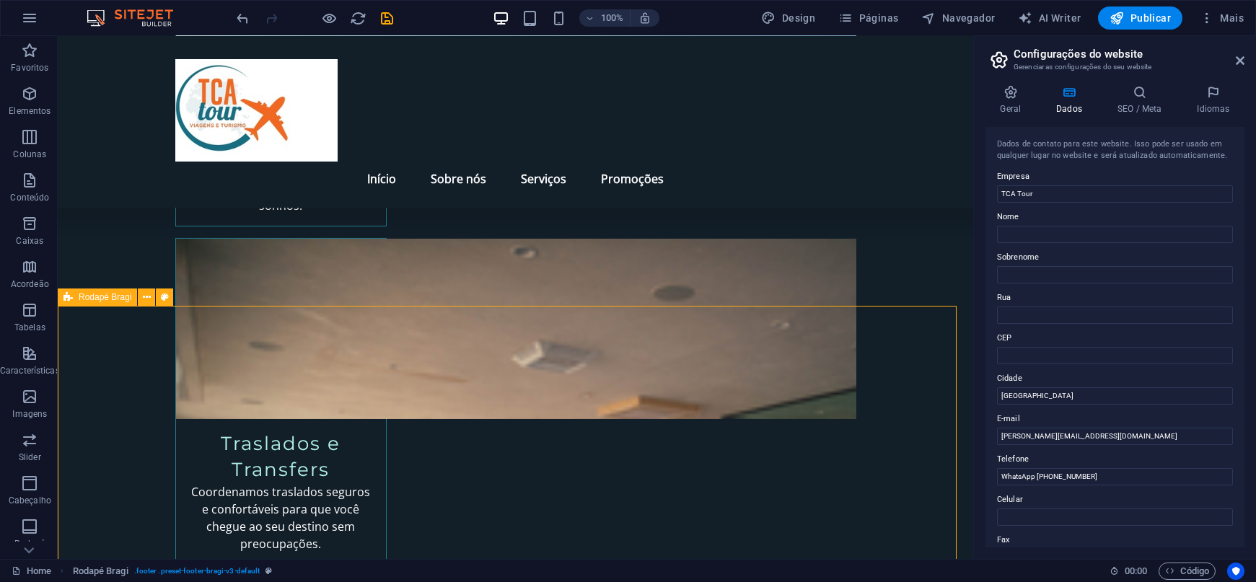
scroll to position [2258, 0]
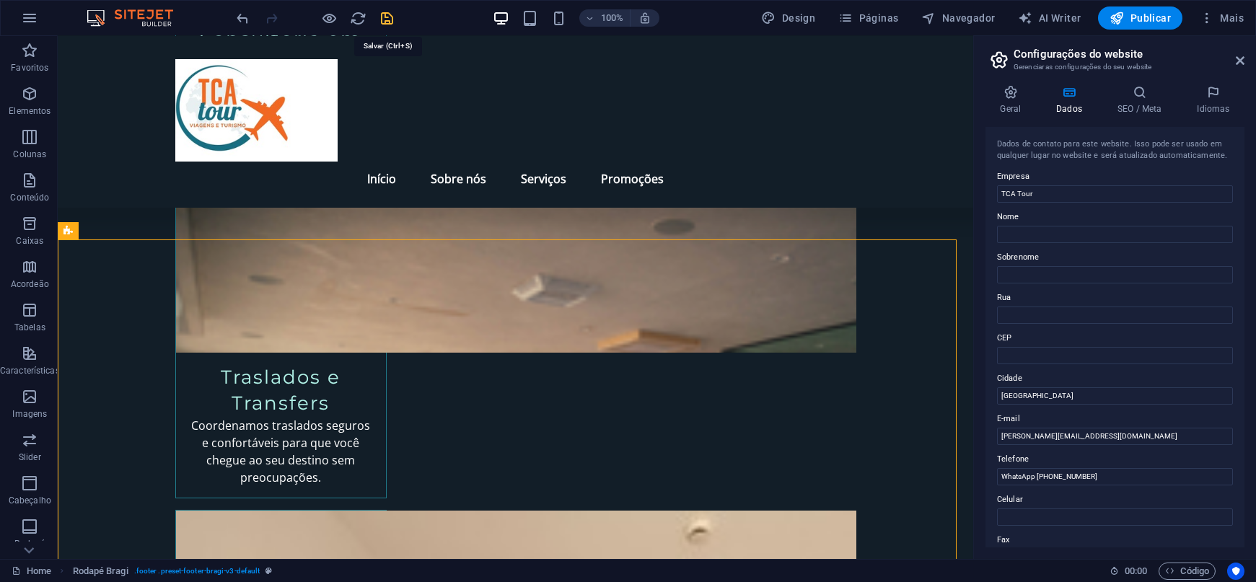
click at [387, 15] on icon "save" at bounding box center [387, 18] width 17 height 17
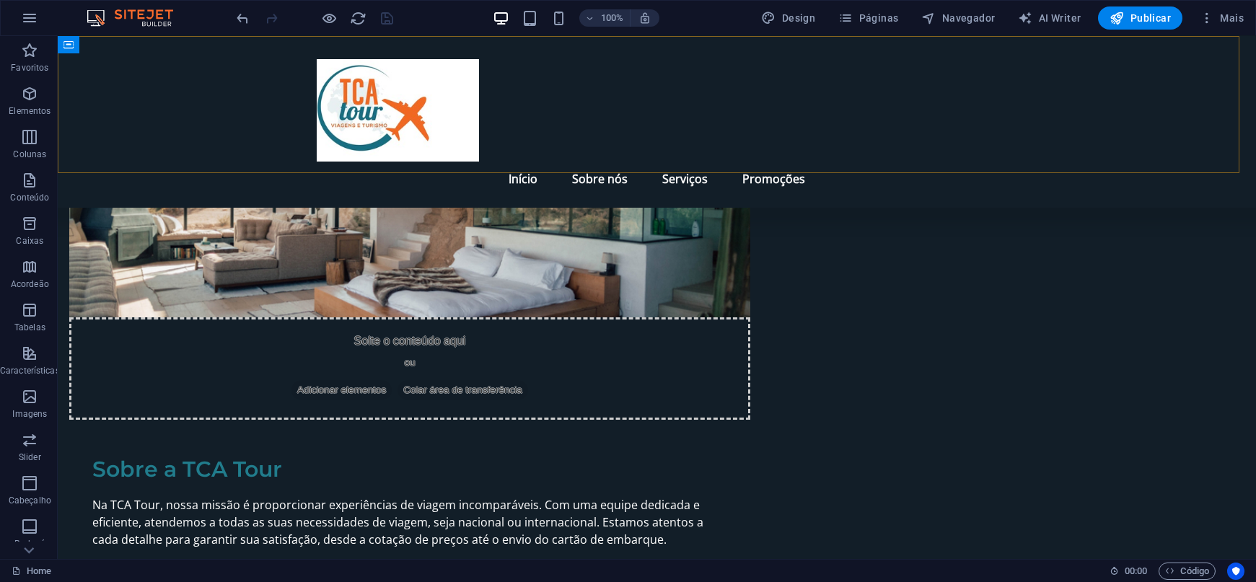
scroll to position [743, 0]
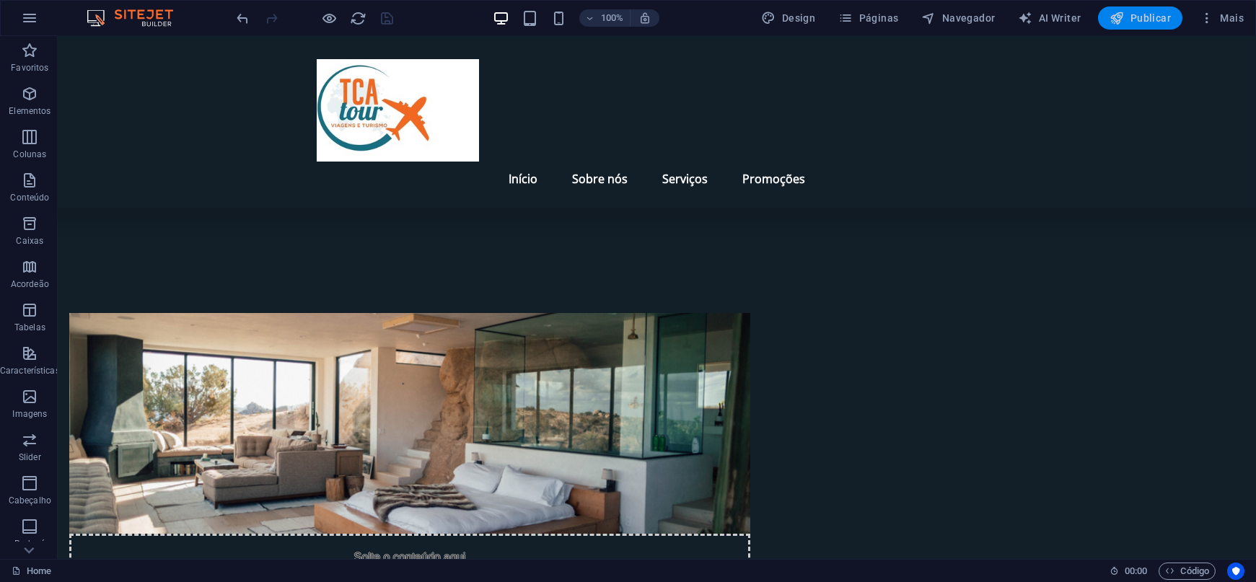
click at [1045, 16] on span "Publicar" at bounding box center [1140, 18] width 61 height 14
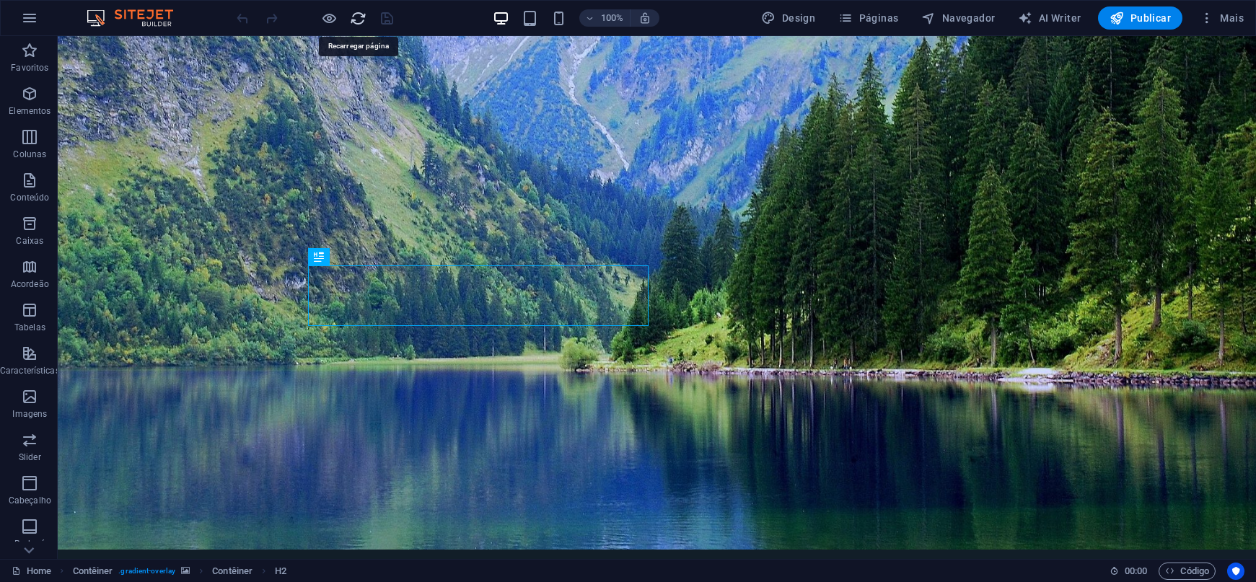
click at [361, 17] on icon "reload" at bounding box center [359, 18] width 17 height 17
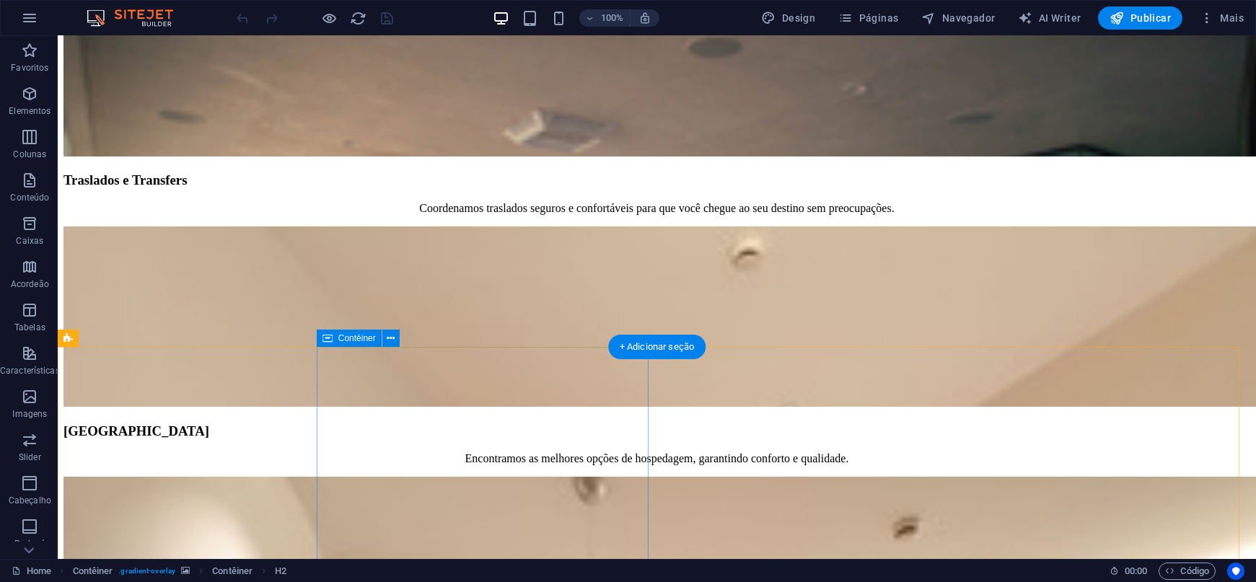
scroll to position [2260, 0]
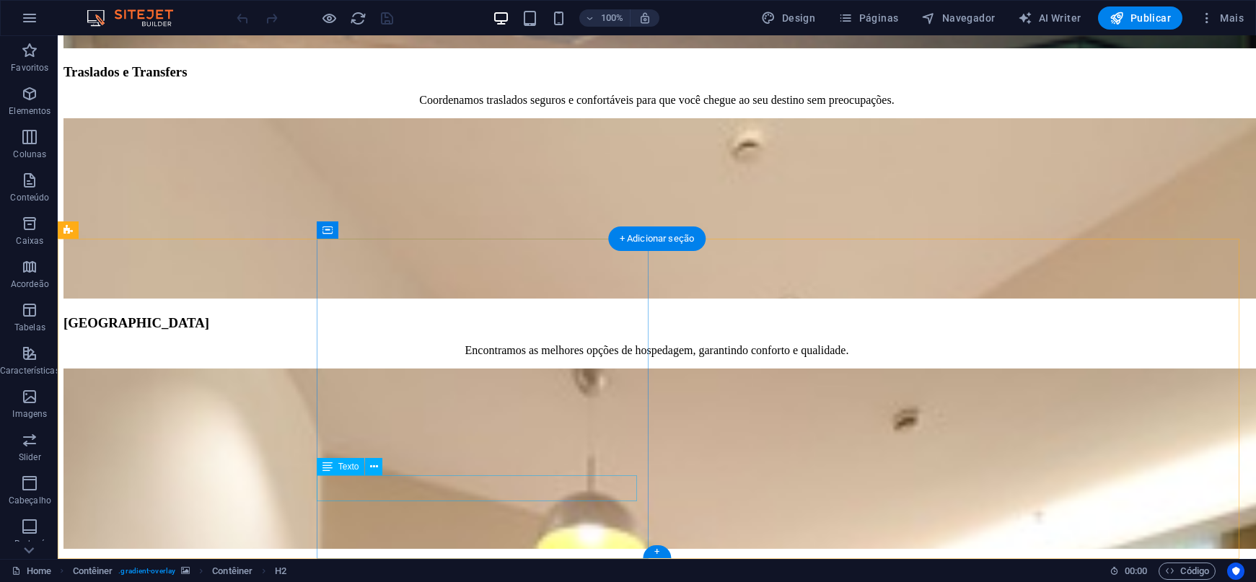
click at [377, 467] on icon at bounding box center [374, 467] width 8 height 15
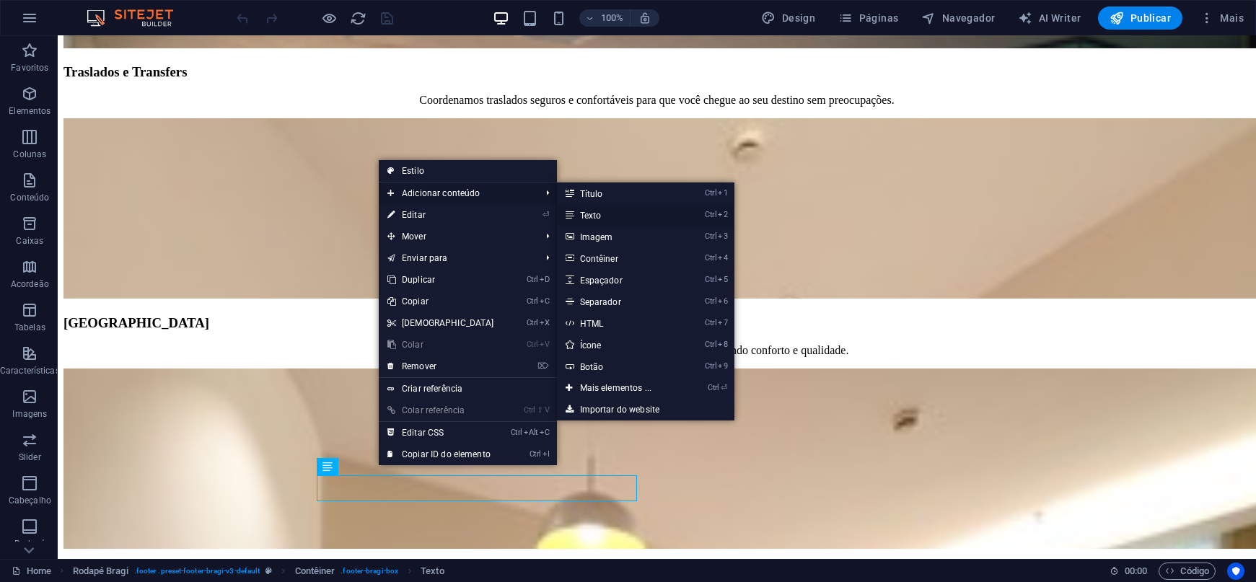
click at [584, 214] on link "Ctrl 2 Texto" at bounding box center [619, 215] width 124 height 22
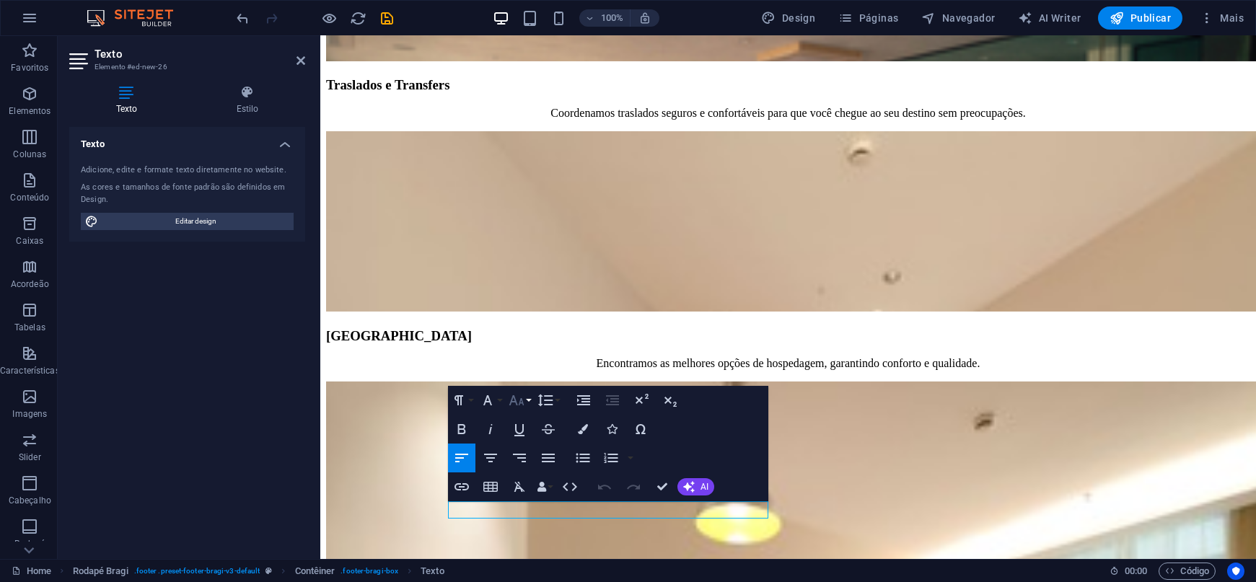
click at [525, 392] on button "Font Size" at bounding box center [519, 400] width 27 height 29
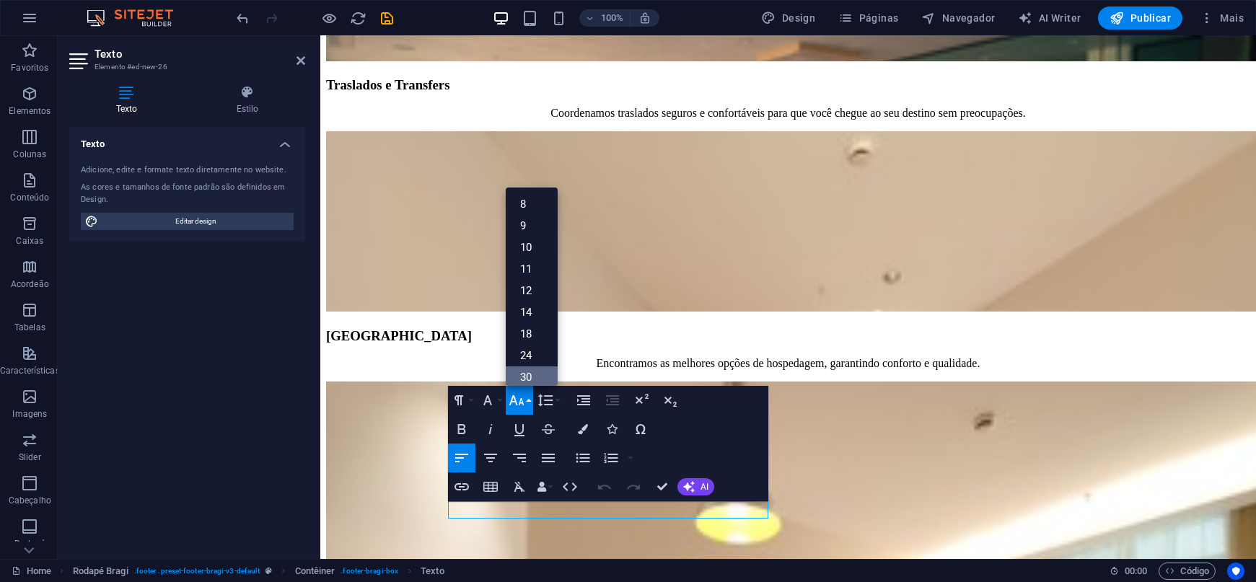
scroll to position [116, 0]
click at [524, 306] on link "48" at bounding box center [532, 305] width 52 height 22
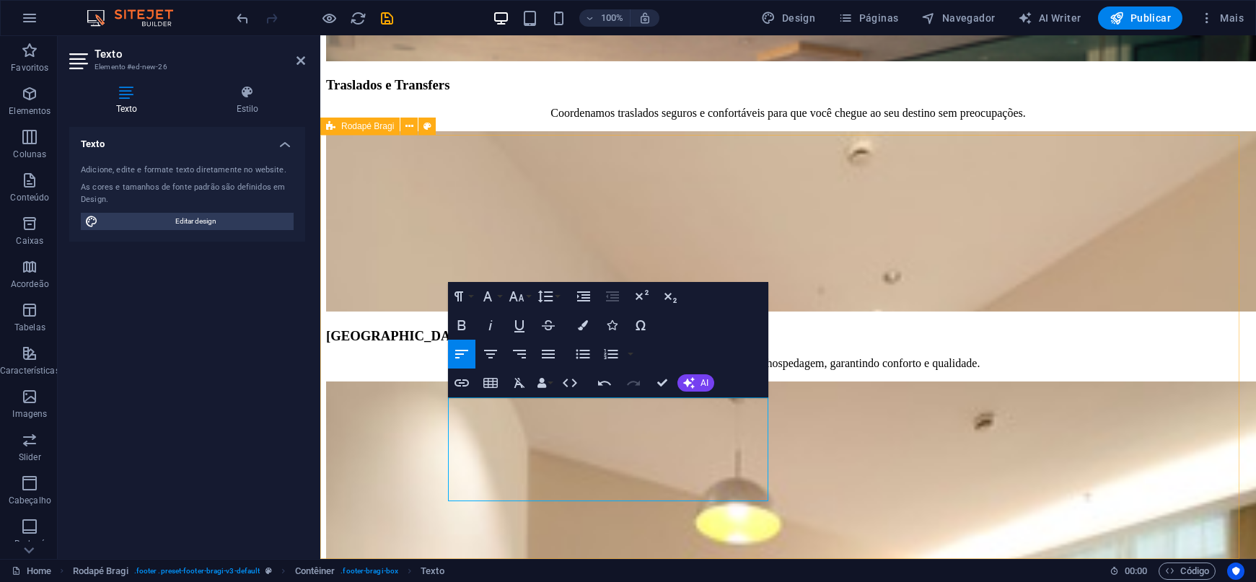
scroll to position [2363, 0]
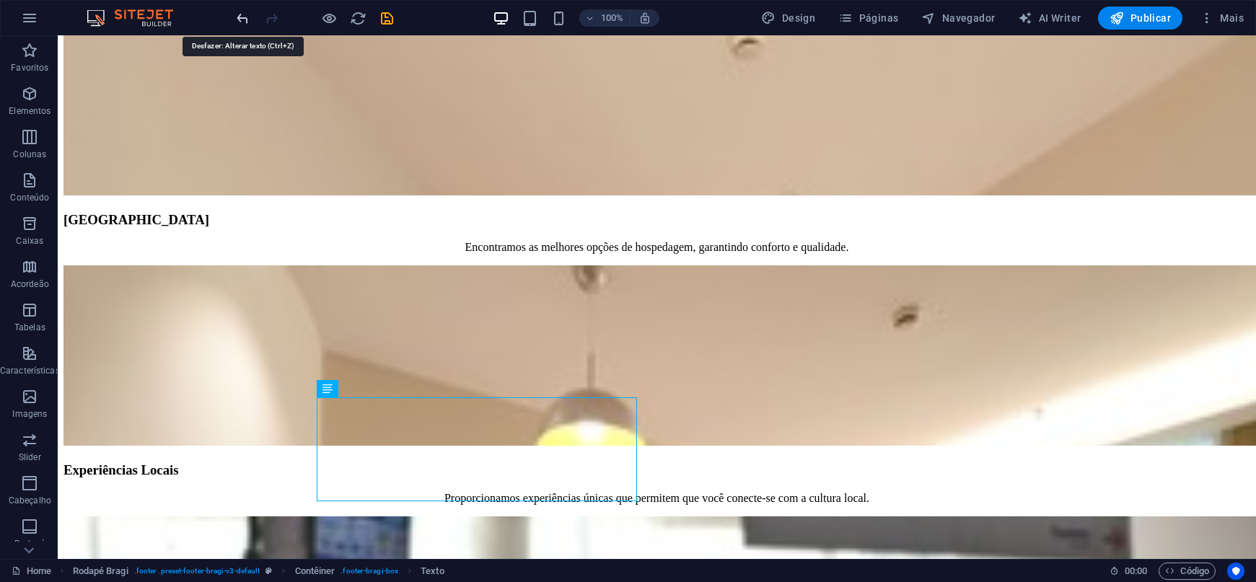
click at [237, 12] on icon "undo" at bounding box center [243, 18] width 17 height 17
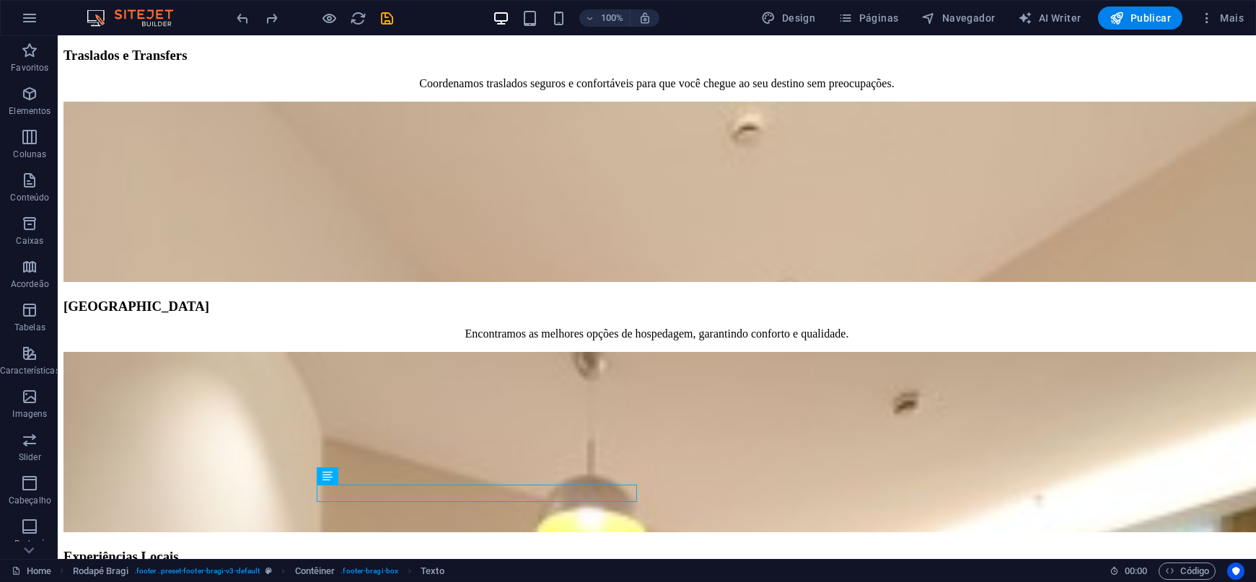
scroll to position [2260, 0]
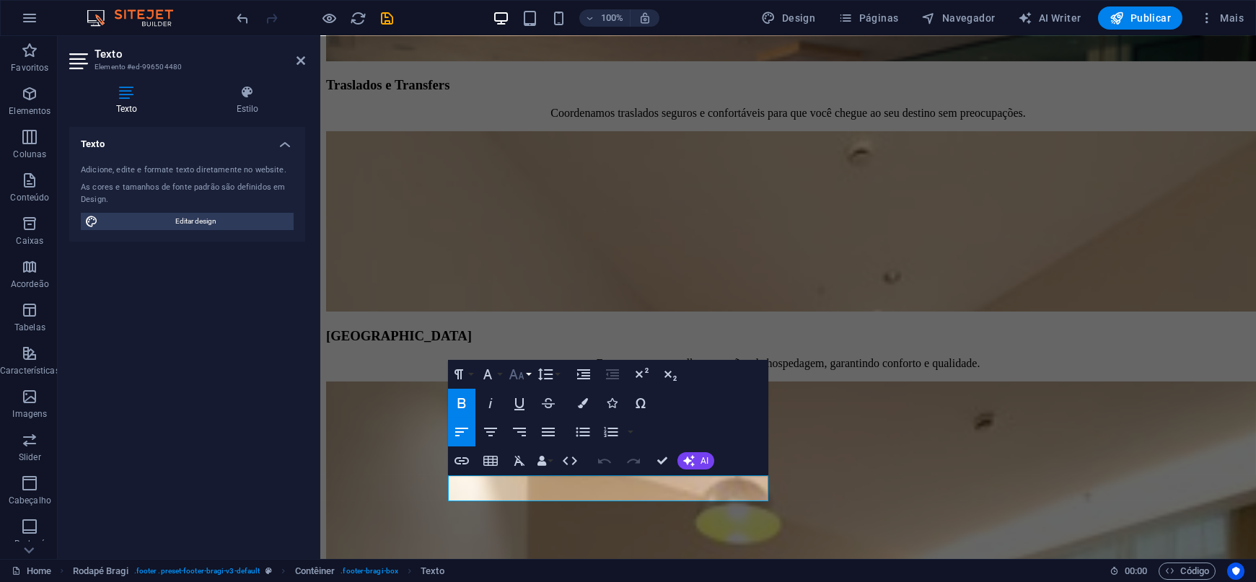
click at [532, 372] on button "Font Size" at bounding box center [519, 374] width 27 height 29
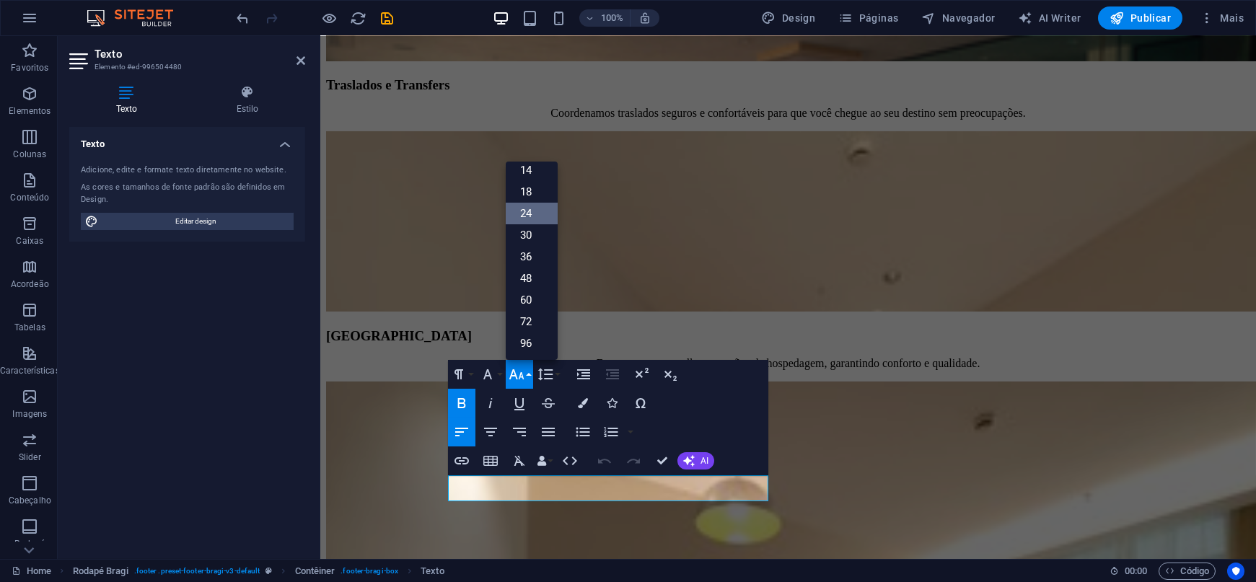
scroll to position [116, 0]
click at [524, 281] on link "48" at bounding box center [532, 279] width 52 height 22
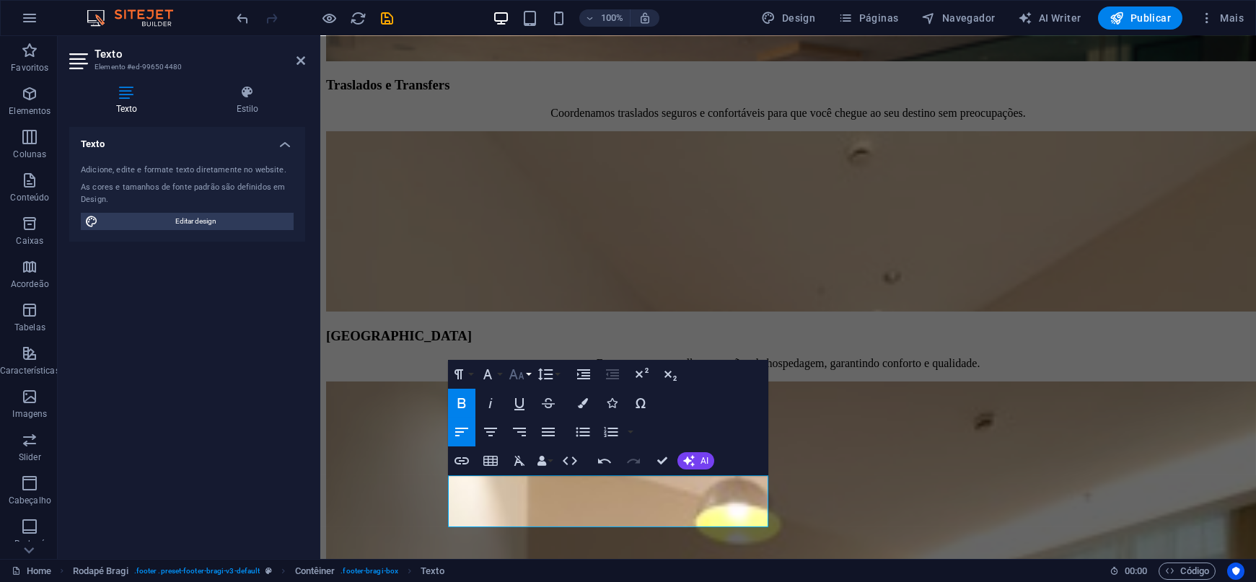
click at [527, 372] on button "Font Size" at bounding box center [519, 374] width 27 height 29
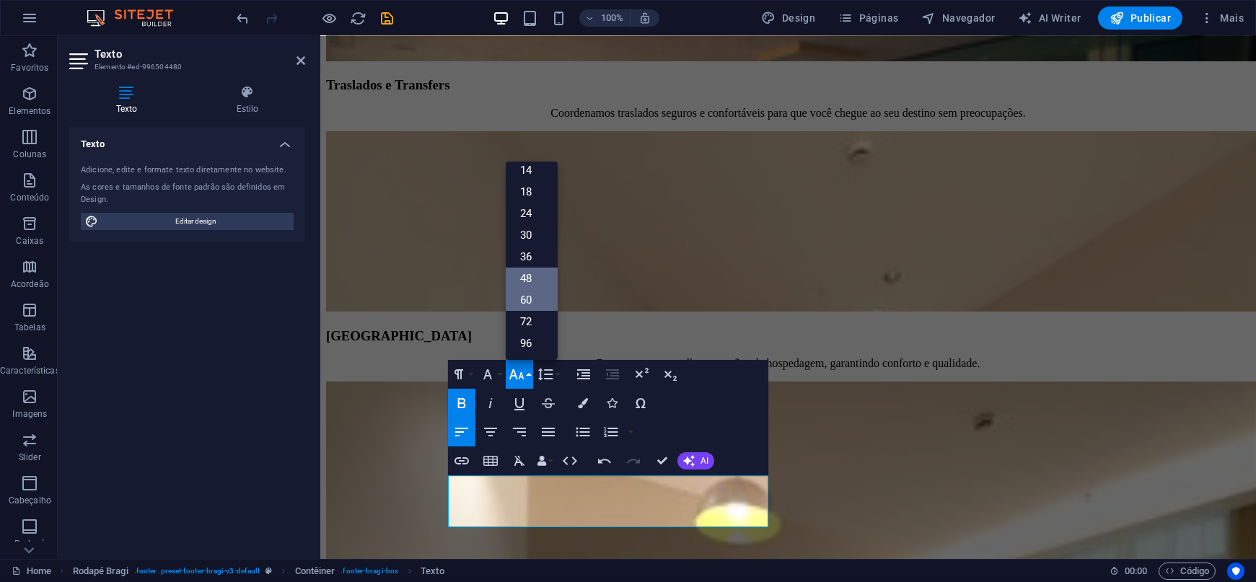
click at [525, 291] on link "60" at bounding box center [532, 300] width 52 height 22
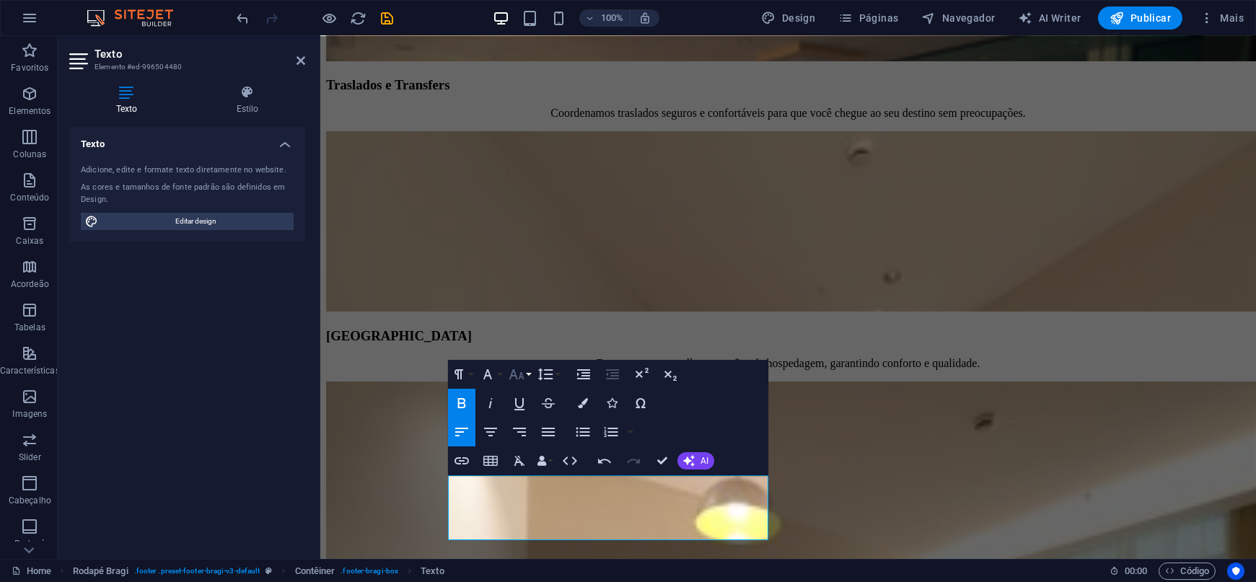
click at [527, 373] on button "Font Size" at bounding box center [519, 374] width 27 height 29
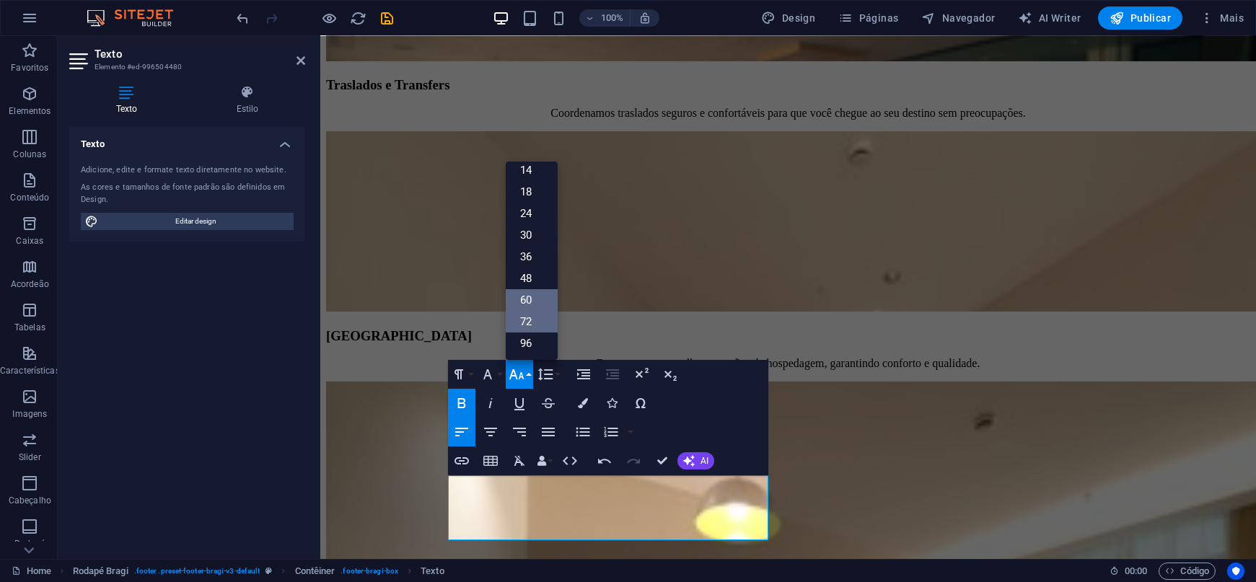
click at [534, 317] on link "72" at bounding box center [532, 322] width 52 height 22
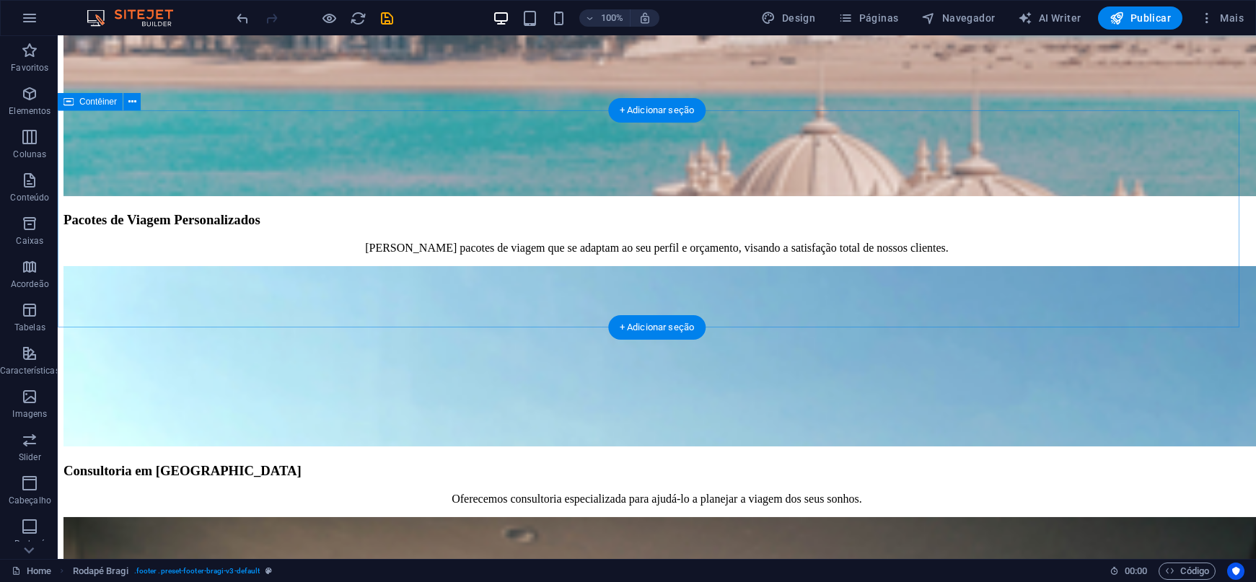
scroll to position [2260, 0]
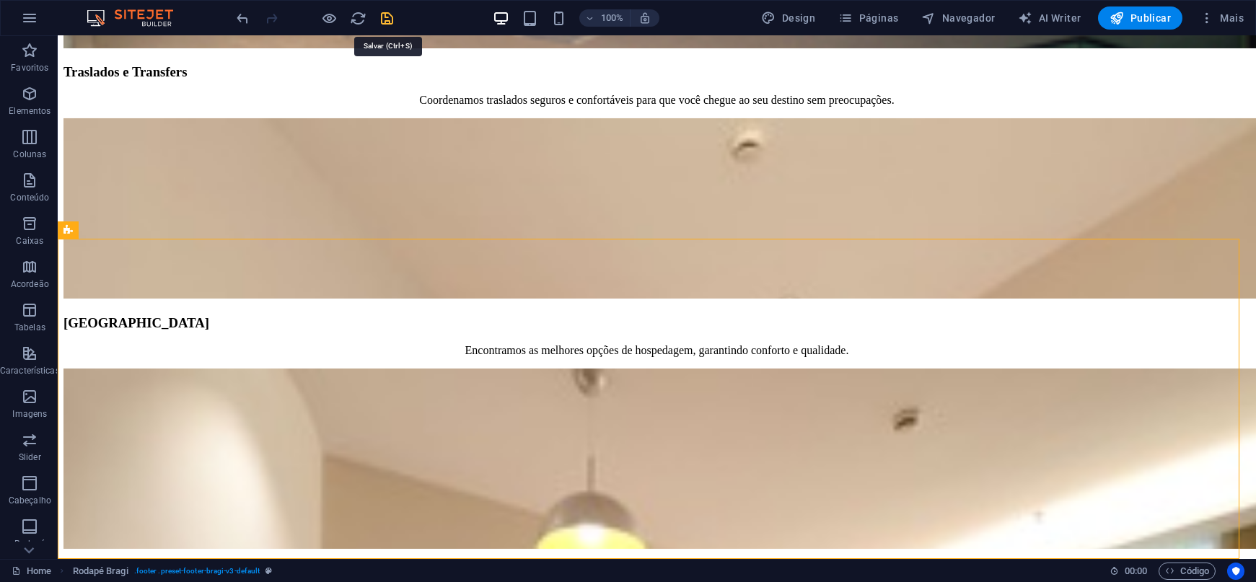
click at [388, 19] on icon "save" at bounding box center [387, 18] width 17 height 17
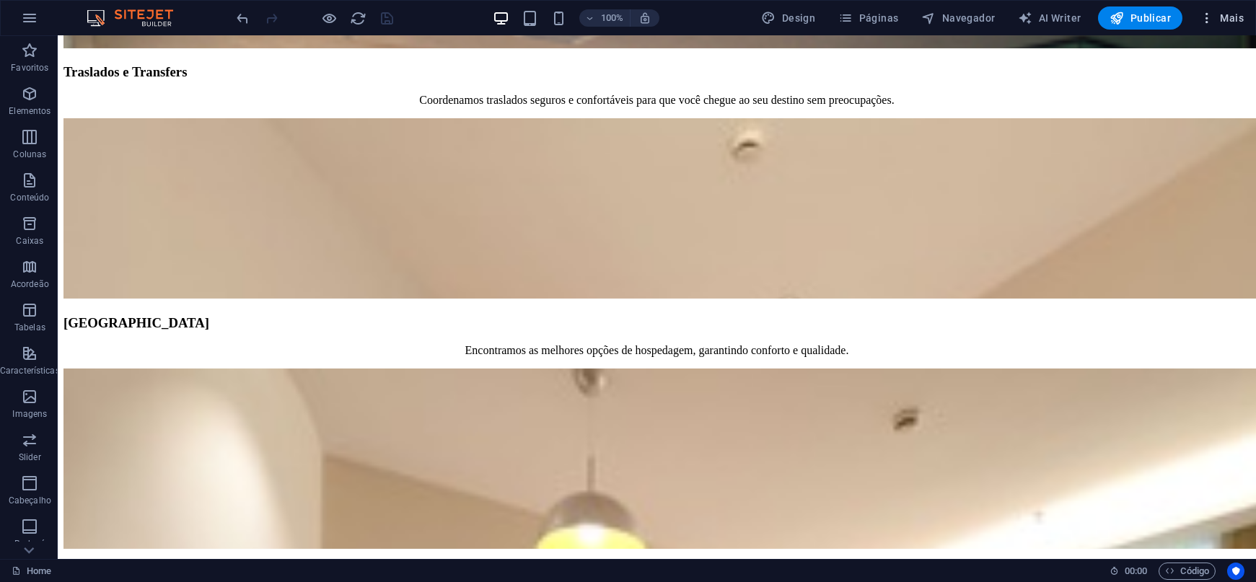
click at [1209, 19] on icon "button" at bounding box center [1207, 18] width 14 height 14
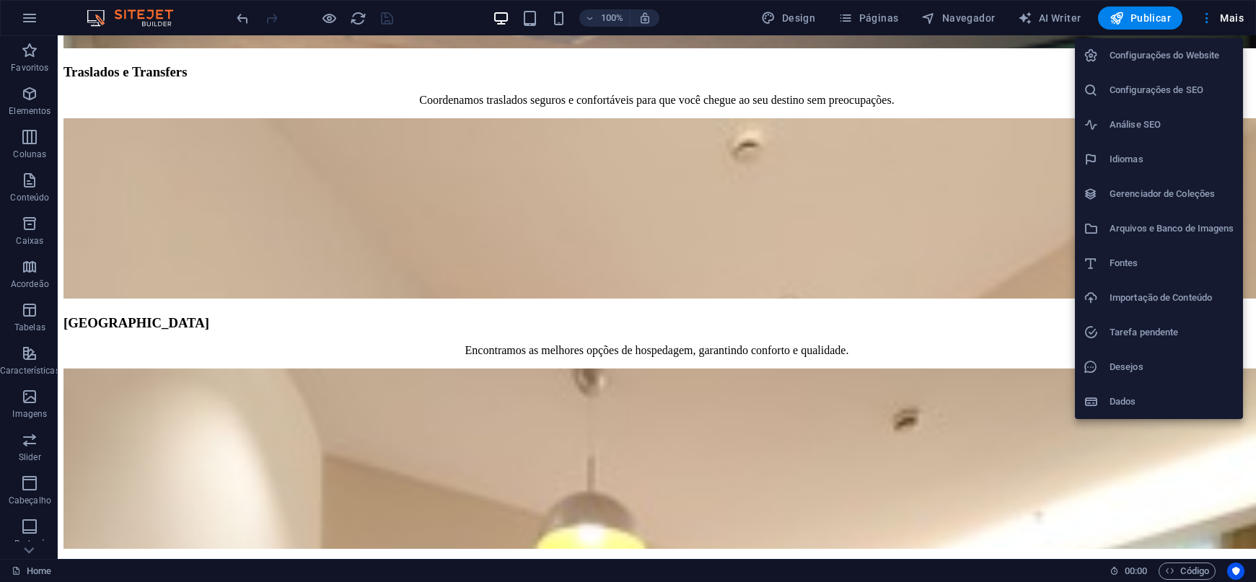
click at [932, 69] on div at bounding box center [628, 291] width 1256 height 582
